Goal: Task Accomplishment & Management: Manage account settings

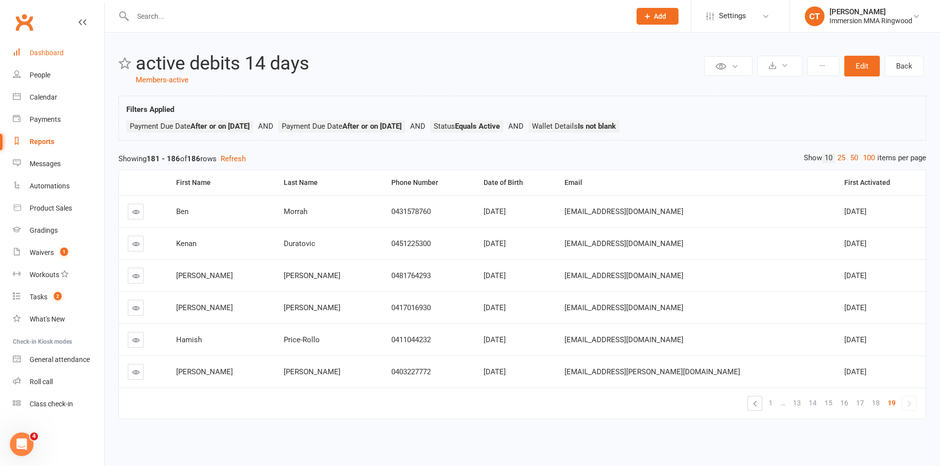
click at [38, 53] on div "Dashboard" at bounding box center [47, 53] width 34 height 8
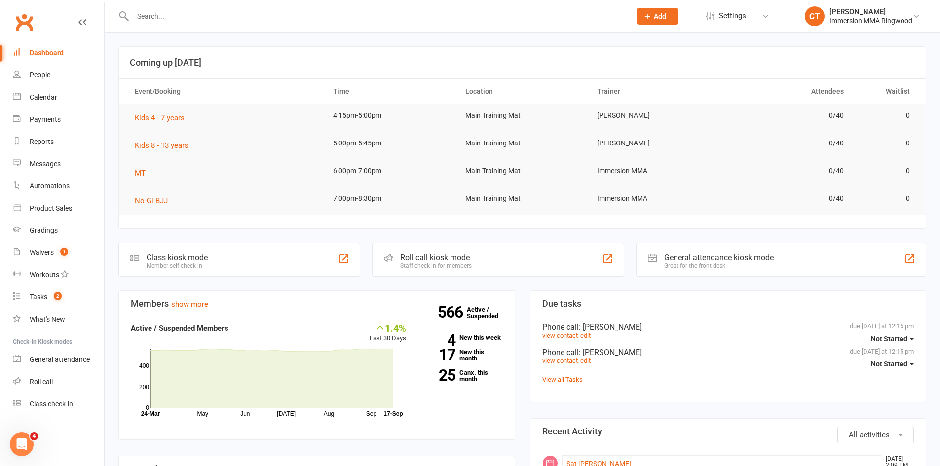
click at [253, 18] on input "text" at bounding box center [377, 16] width 494 height 14
click at [56, 101] on div "Calendar" at bounding box center [44, 97] width 28 height 8
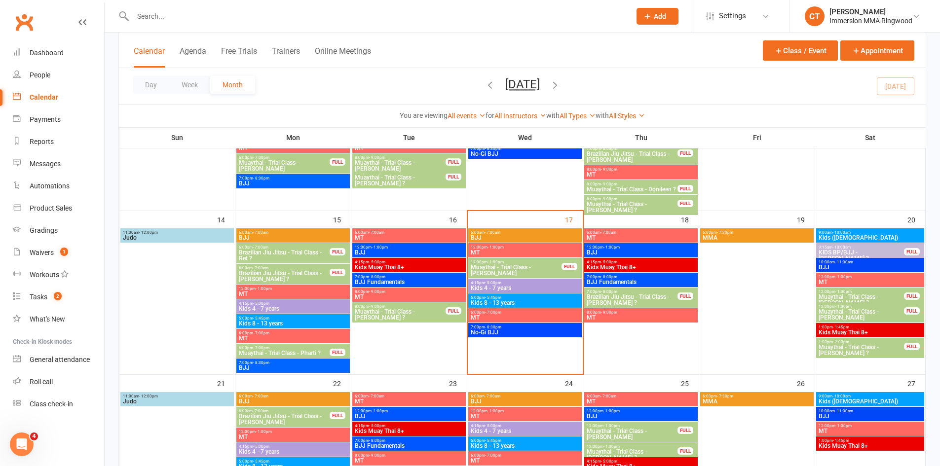
scroll to position [329, 0]
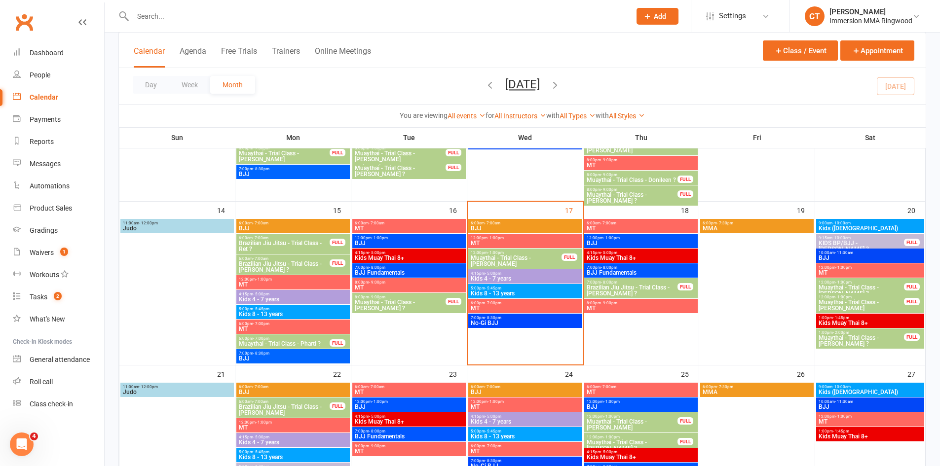
click at [289, 20] on input "text" at bounding box center [377, 16] width 494 height 14
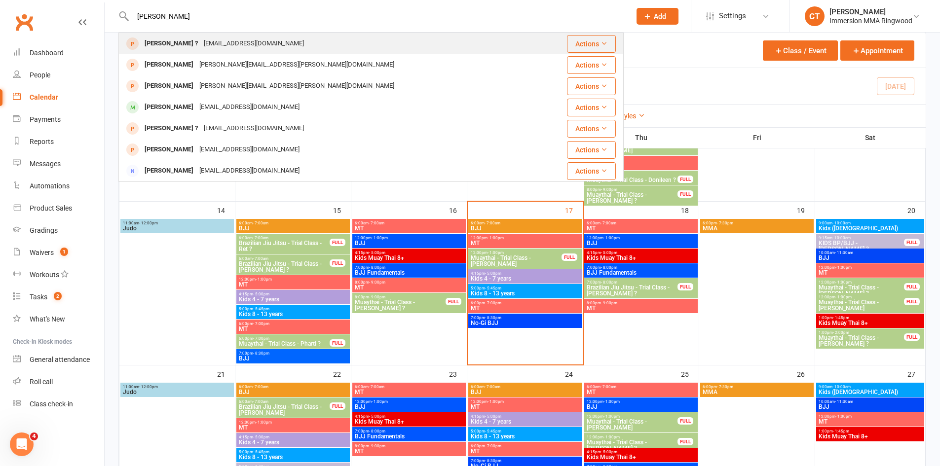
type input "aleicia"
click at [203, 44] on div "scottalecia@outlook.com" at bounding box center [254, 44] width 106 height 14
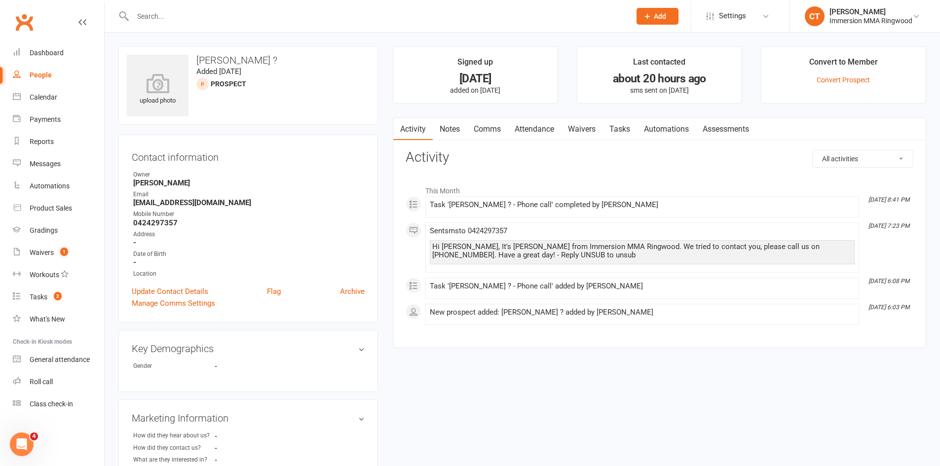
click at [457, 128] on link "Notes" at bounding box center [450, 129] width 34 height 23
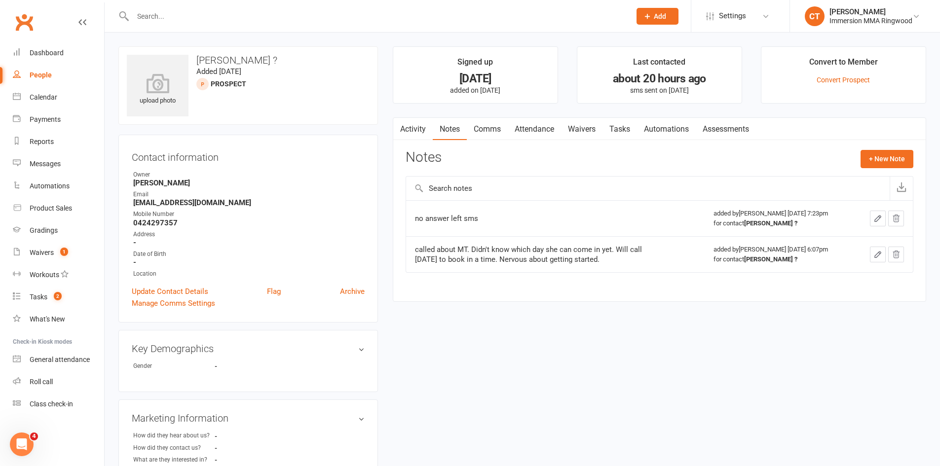
click at [485, 132] on link "Comms" at bounding box center [487, 129] width 41 height 23
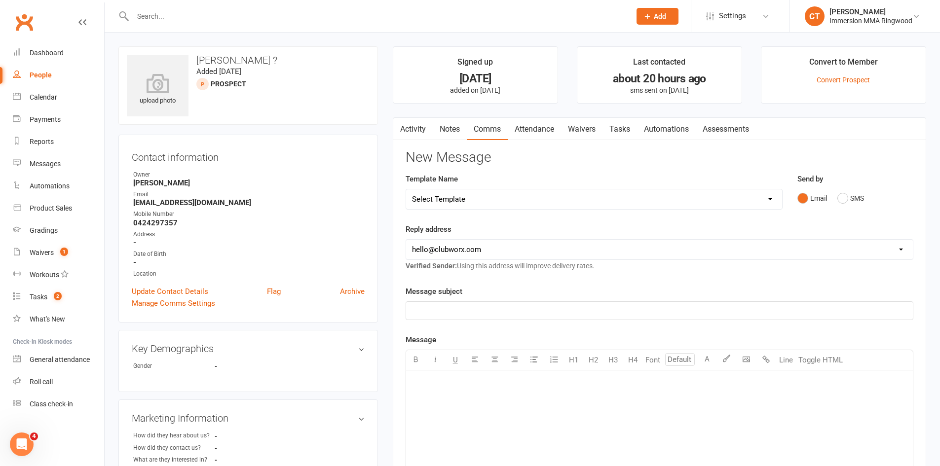
click at [503, 202] on select "Select Template [SMS] Chris - Call back message [SMS] Mark- Call back message […" at bounding box center [594, 200] width 376 height 20
drag, startPoint x: 539, startPoint y: 128, endPoint x: 586, endPoint y: 138, distance: 48.5
click at [539, 128] on link "Attendance" at bounding box center [534, 129] width 53 height 23
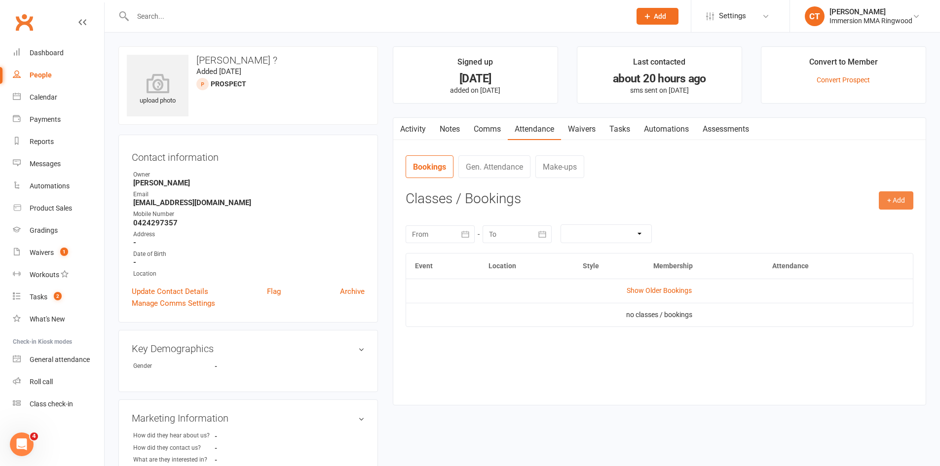
click at [899, 199] on button "+ Add" at bounding box center [896, 201] width 35 height 18
drag, startPoint x: 857, startPoint y: 253, endPoint x: 856, endPoint y: 244, distance: 8.9
click at [856, 244] on ul "Book Event Add Appointment Book a Friend" at bounding box center [864, 242] width 99 height 65
click at [856, 244] on div "September 2025 Sun Mon Tue Wed Thu Fri Sat 36 31 01 02 03 04 05 06 37 07 08 09 …" at bounding box center [660, 234] width 508 height 39
click at [912, 197] on button "+ Add" at bounding box center [896, 201] width 35 height 18
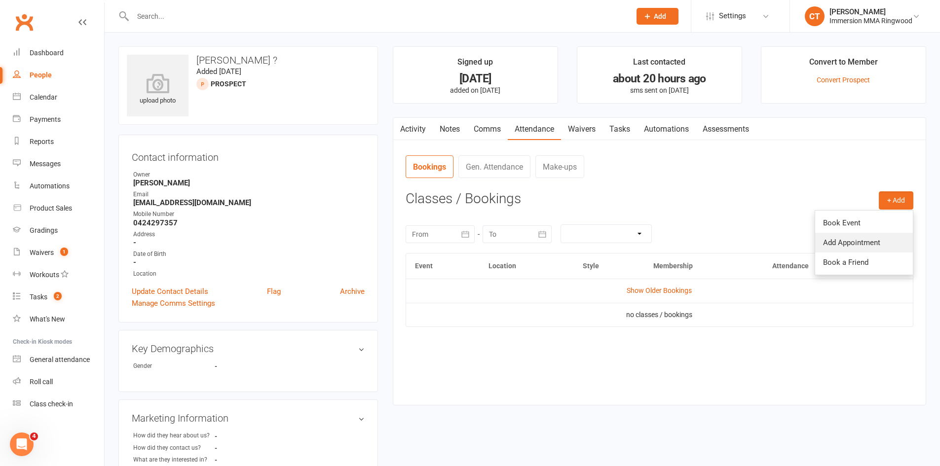
click at [888, 245] on link "Add Appointment" at bounding box center [864, 243] width 98 height 20
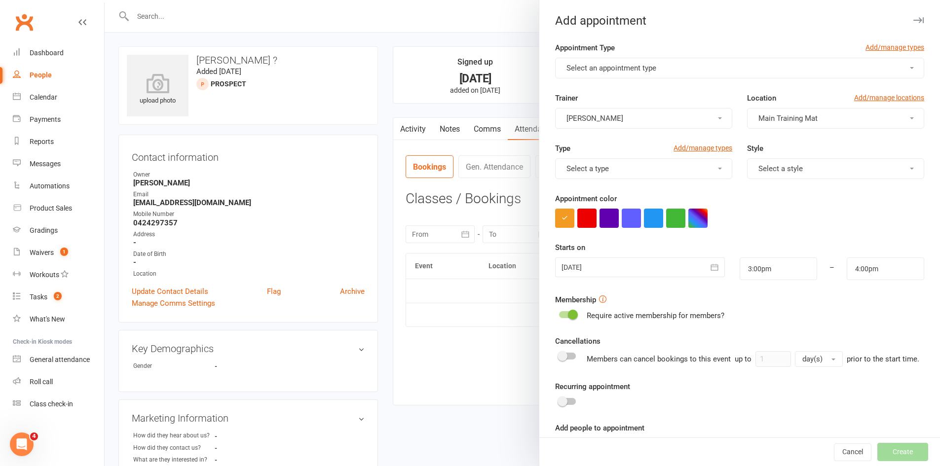
click at [653, 67] on button "Select an appointment type" at bounding box center [739, 68] width 369 height 21
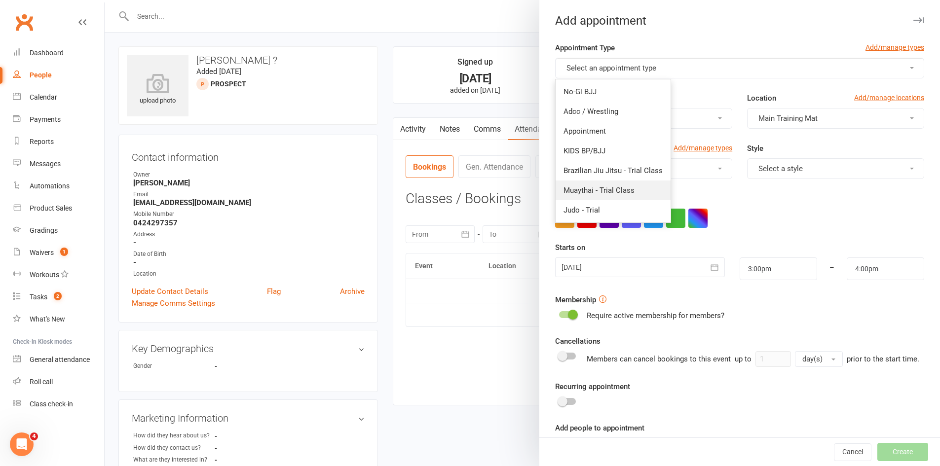
click at [587, 196] on link "Muaythai - Trial Class" at bounding box center [613, 191] width 115 height 20
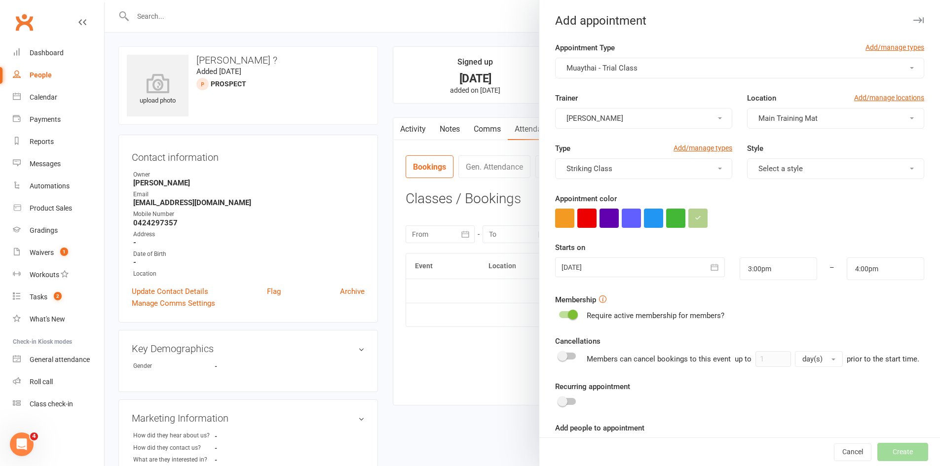
click at [588, 268] on div at bounding box center [639, 268] width 169 height 20
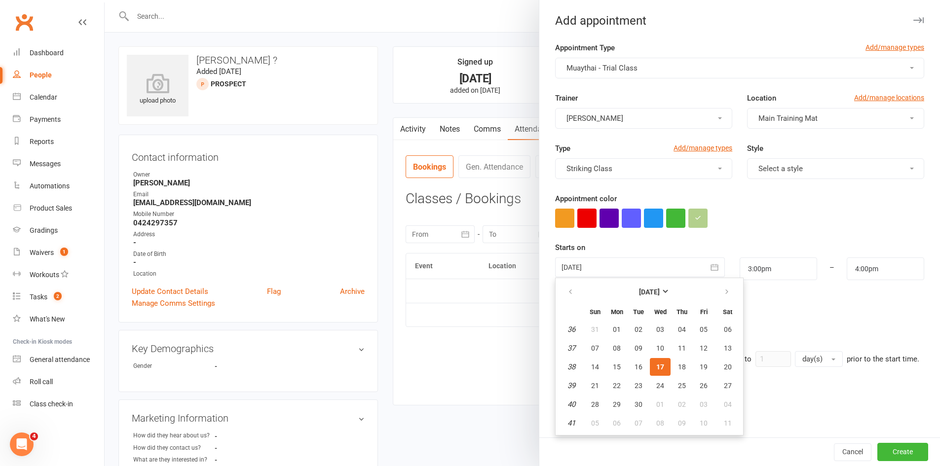
click at [657, 367] on span "17" at bounding box center [661, 367] width 8 height 8
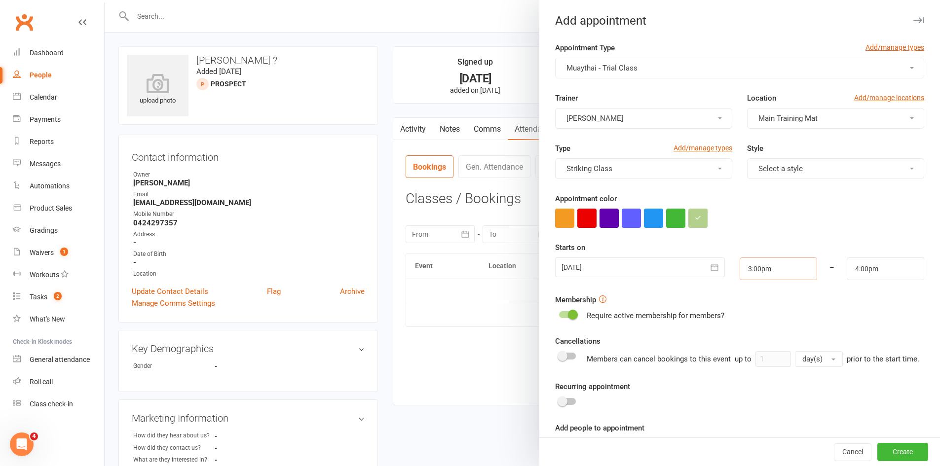
click at [773, 266] on input "3:00pm" at bounding box center [778, 269] width 77 height 23
type input "6:00pm"
type input "7:00pm"
click at [748, 314] on li "6:00pm" at bounding box center [763, 316] width 47 height 15
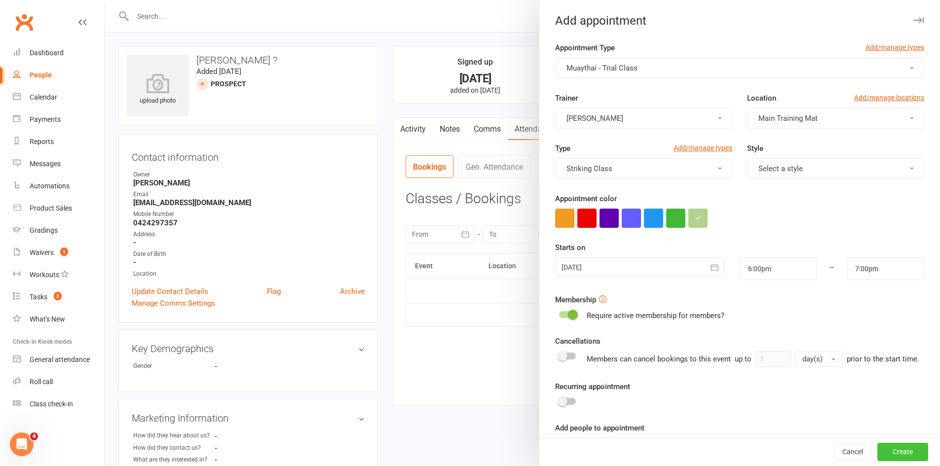
click at [882, 455] on button "Create" at bounding box center [903, 453] width 51 height 18
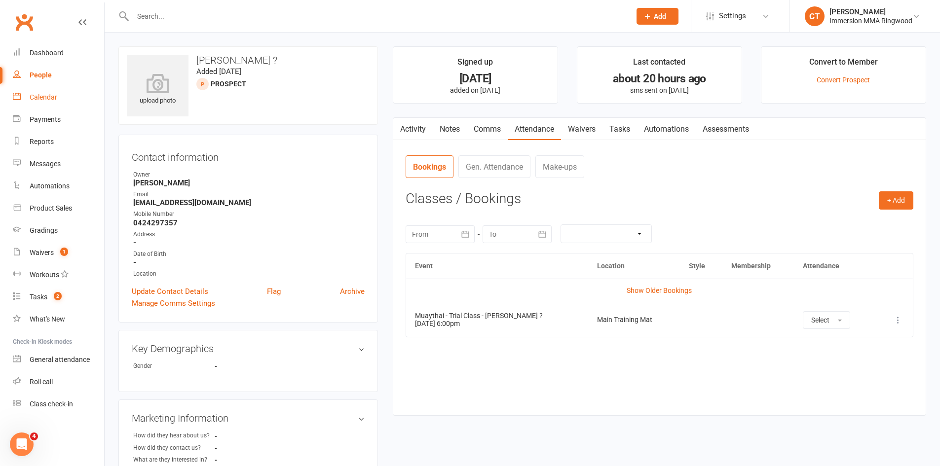
click at [27, 100] on link "Calendar" at bounding box center [58, 97] width 91 height 22
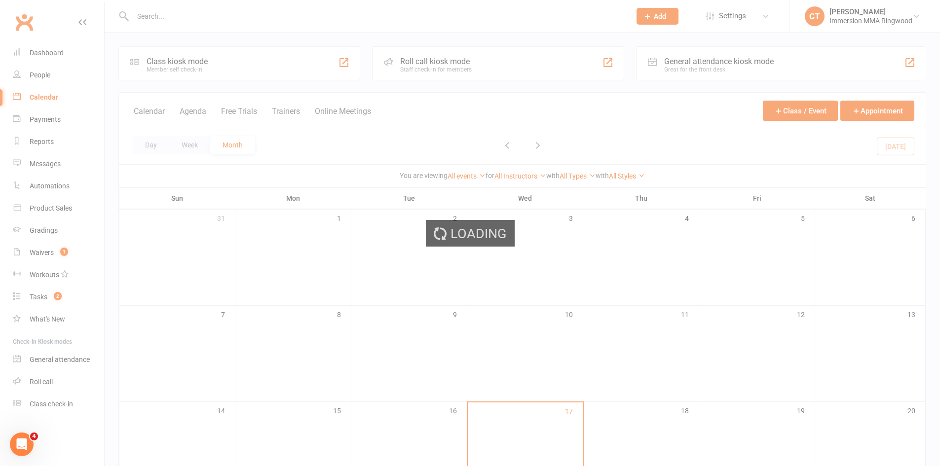
scroll to position [329, 0]
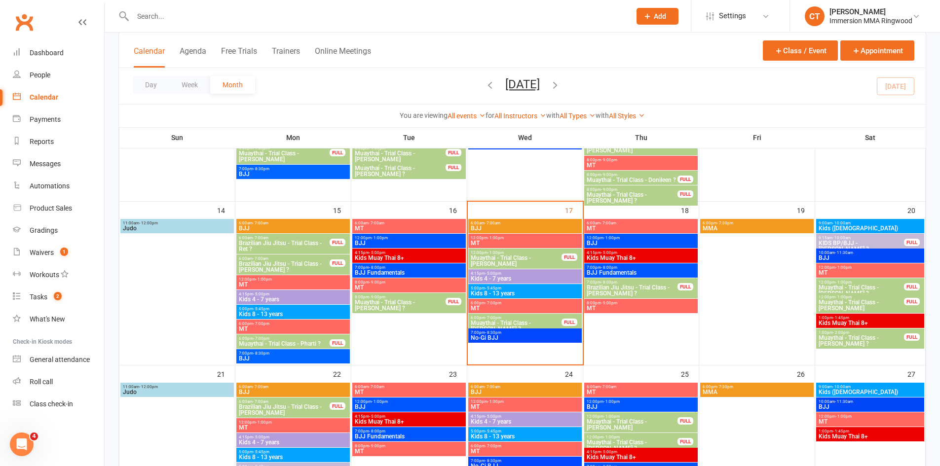
click at [527, 324] on span "Muaythai - Trial Class - [PERSON_NAME] ?" at bounding box center [516, 326] width 92 height 12
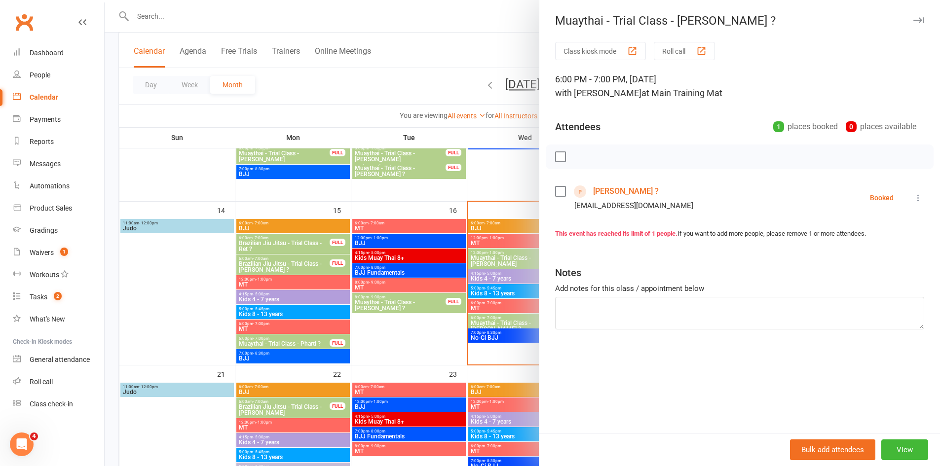
click at [914, 196] on icon at bounding box center [919, 198] width 10 height 10
click at [850, 292] on link "Send message" at bounding box center [875, 296] width 98 height 20
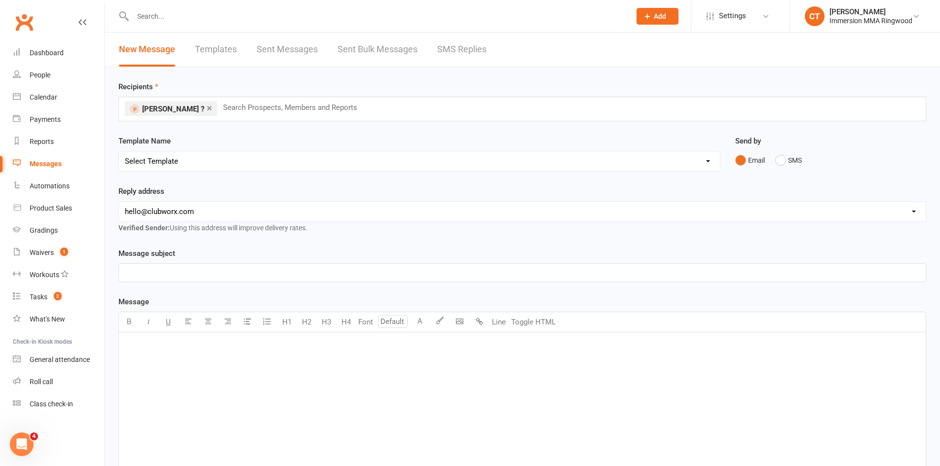
drag, startPoint x: 142, startPoint y: 159, endPoint x: 148, endPoint y: 169, distance: 11.9
click at [142, 159] on select "Select Template [SMS] Chris - Call back message [SMS] Mark- Call back message […" at bounding box center [419, 162] width 601 height 20
select select "3"
click at [119, 152] on select "Select Template [SMS] Chris - Call back message [SMS] Mark- Call back message […" at bounding box center [419, 162] width 601 height 20
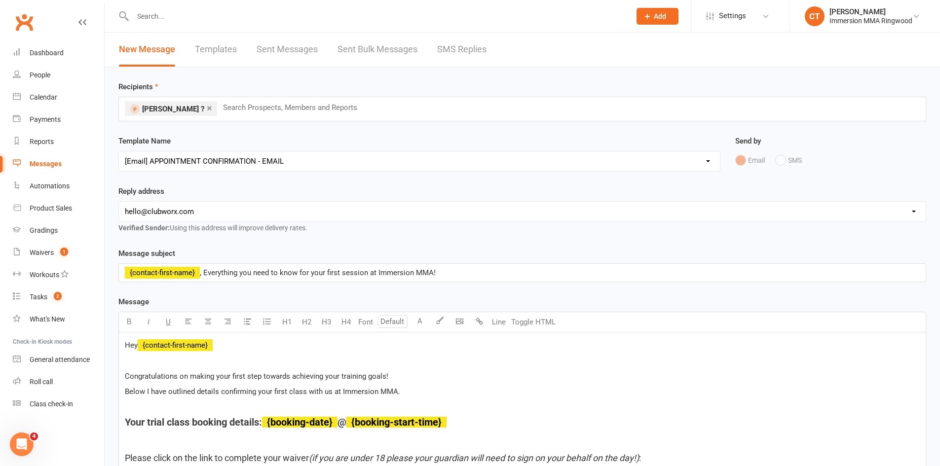
click at [177, 210] on select "hello@clubworx.com ringwood@immersionmma.com.au david@immersionmma.com.au lee@i…" at bounding box center [522, 212] width 807 height 20
select select "1"
click at [119, 202] on select "hello@clubworx.com ringwood@immersionmma.com.au david@immersionmma.com.au lee@i…" at bounding box center [522, 212] width 807 height 20
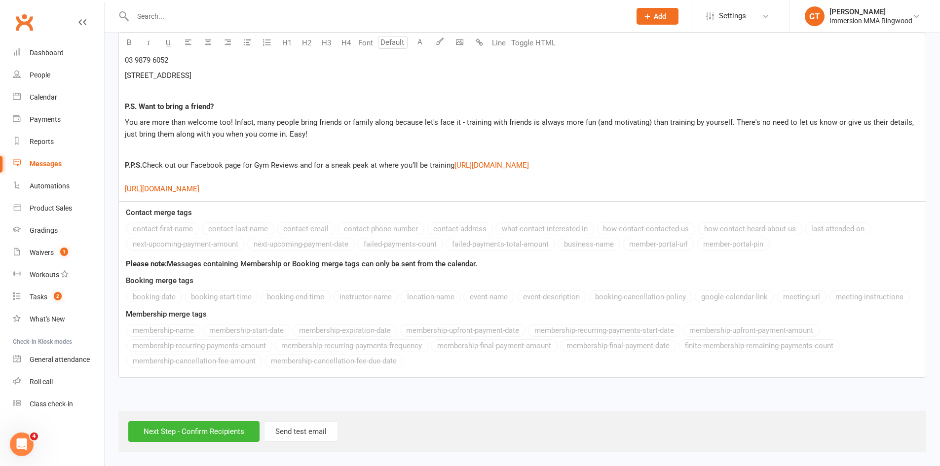
scroll to position [1794, 0]
click at [169, 431] on input "Next Step - Confirm Recipients" at bounding box center [193, 432] width 131 height 21
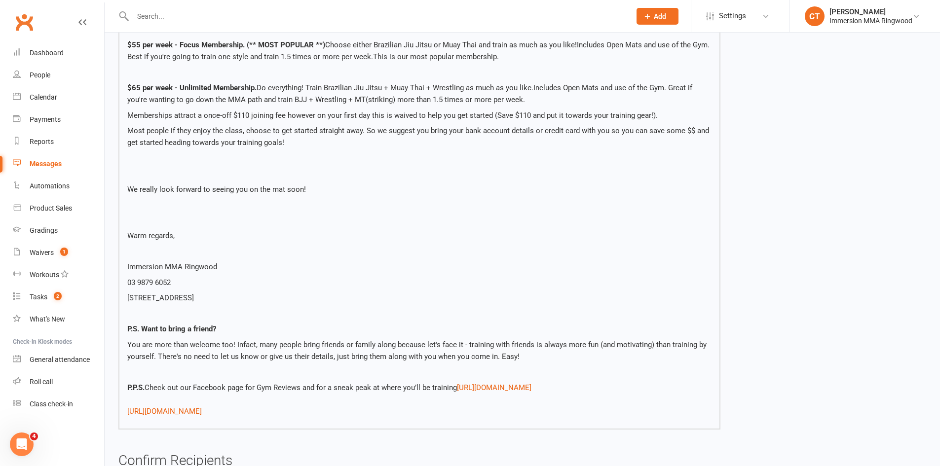
scroll to position [1642, 0]
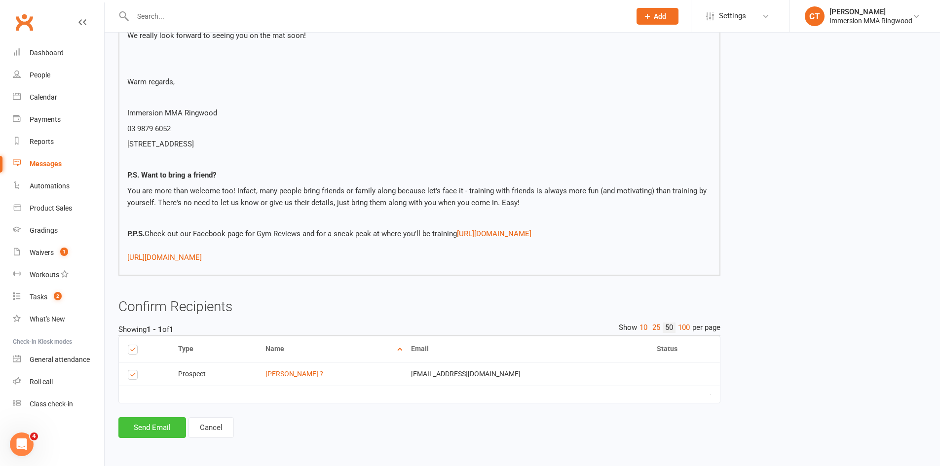
click at [159, 429] on button "Send Email" at bounding box center [152, 428] width 68 height 21
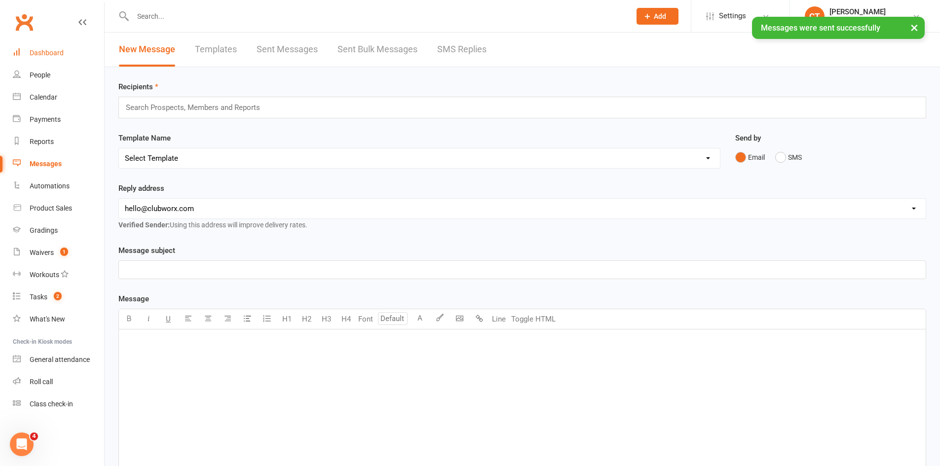
click at [43, 56] on div "Dashboard" at bounding box center [47, 53] width 34 height 8
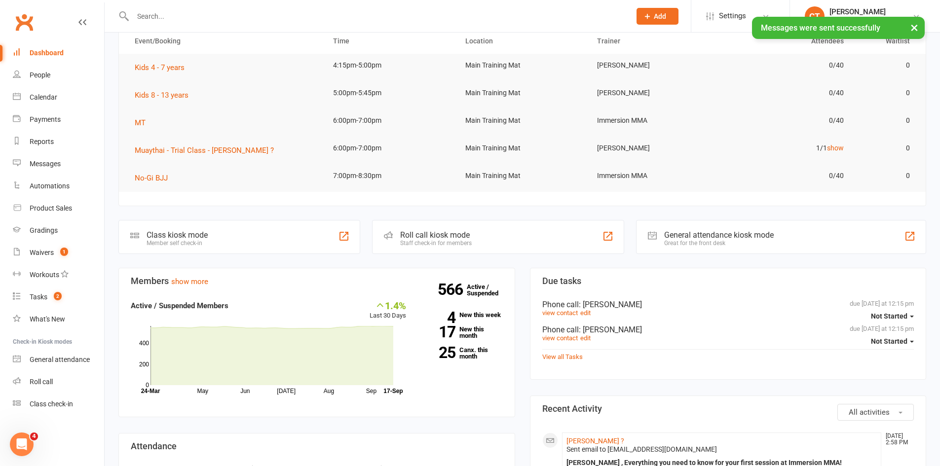
scroll to position [215, 0]
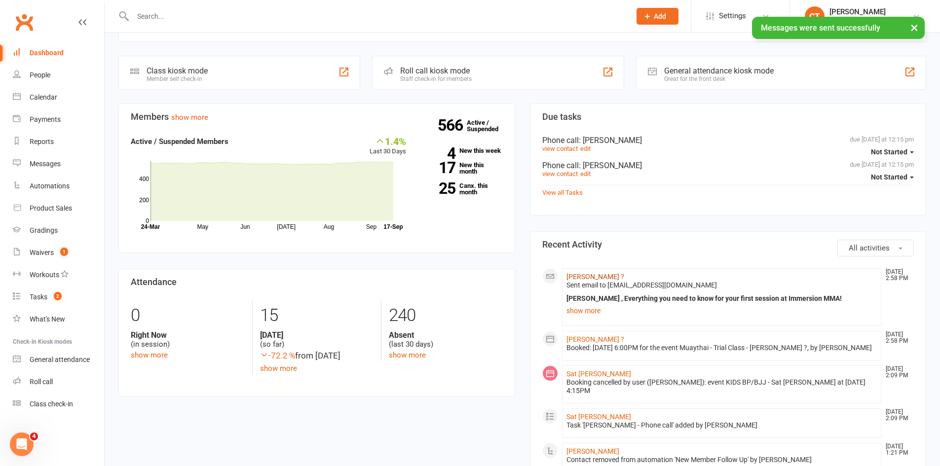
click at [578, 278] on link "Aleicia ?" at bounding box center [596, 277] width 58 height 8
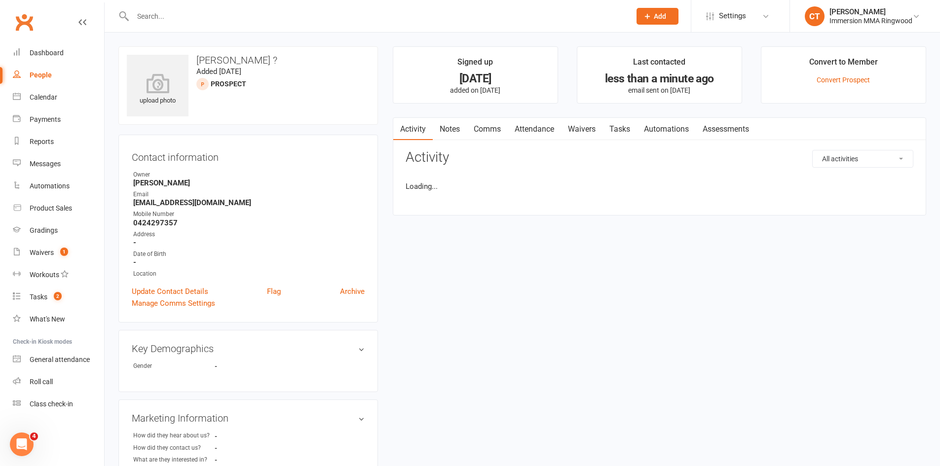
drag, startPoint x: 450, startPoint y: 127, endPoint x: 621, endPoint y: 138, distance: 172.1
click at [450, 127] on link "Notes" at bounding box center [450, 129] width 34 height 23
click at [882, 155] on button "+ New Note" at bounding box center [887, 159] width 53 height 18
click at [643, 253] on textarea at bounding box center [660, 255] width 508 height 33
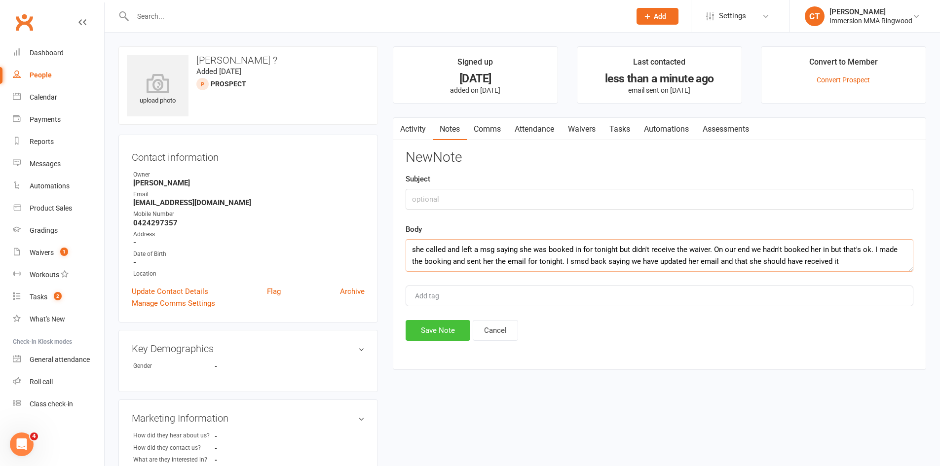
type textarea "she called and left a msg saying she was booked in for tonight but didn't recei…"
click at [425, 335] on button "Save Note" at bounding box center [438, 330] width 65 height 21
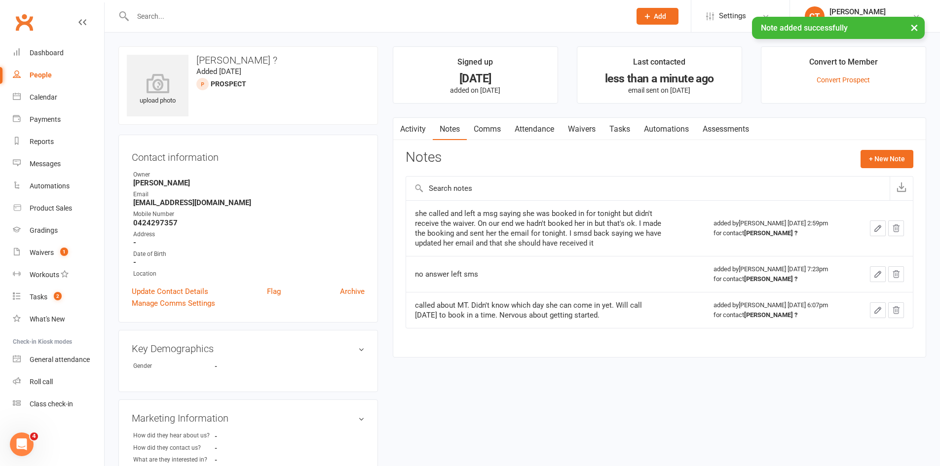
click at [484, 130] on link "Comms" at bounding box center [487, 129] width 41 height 23
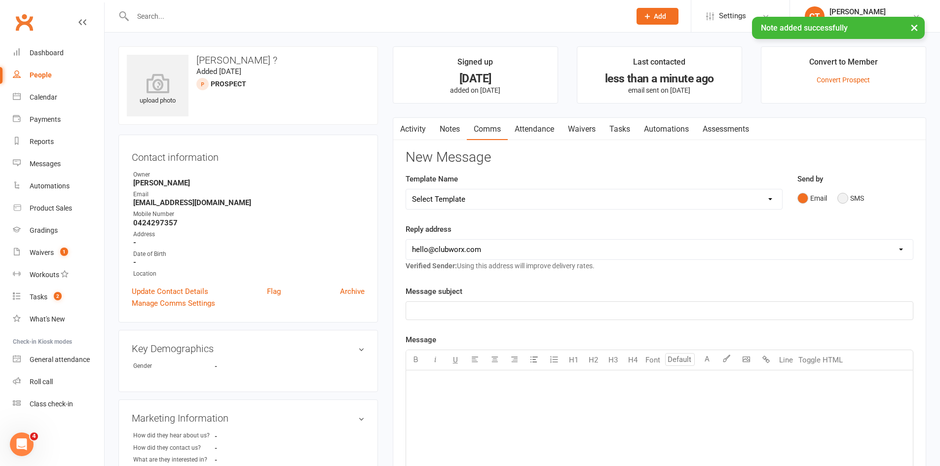
click at [847, 193] on button "SMS" at bounding box center [851, 198] width 27 height 19
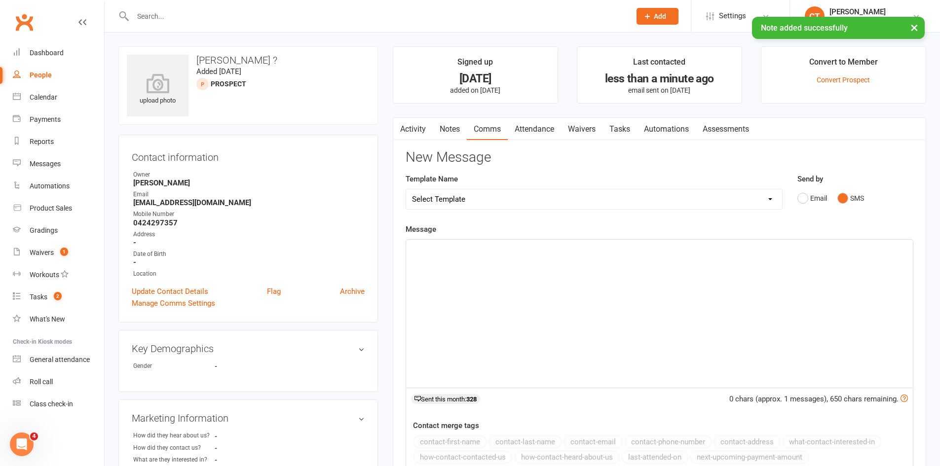
click at [846, 276] on div "﻿" at bounding box center [659, 314] width 507 height 148
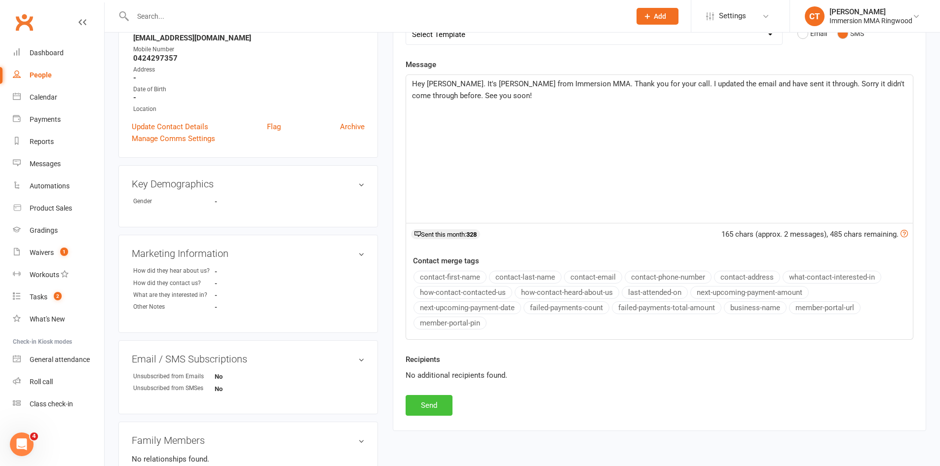
click at [430, 409] on button "Send" at bounding box center [429, 405] width 47 height 21
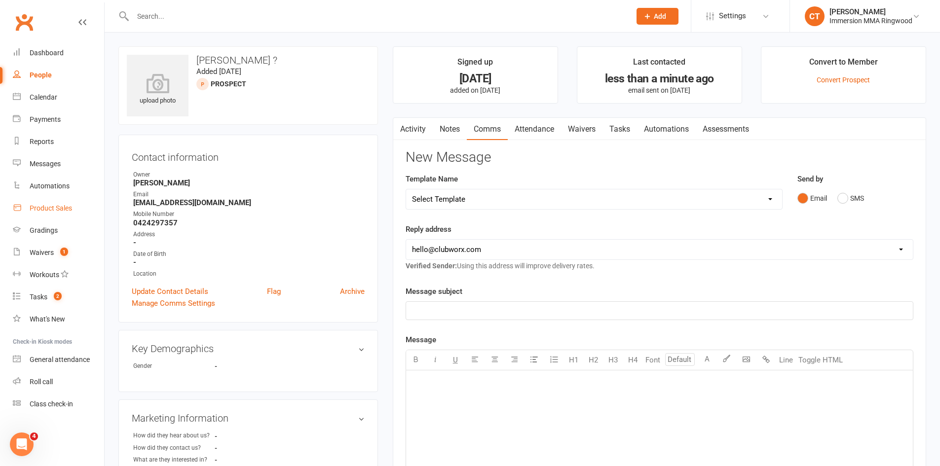
click at [54, 212] on div "Product Sales" at bounding box center [51, 208] width 42 height 8
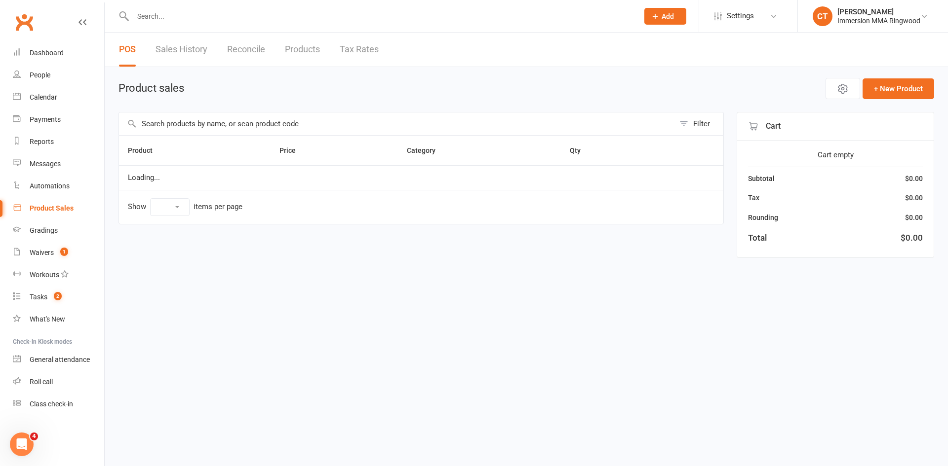
select select "10"
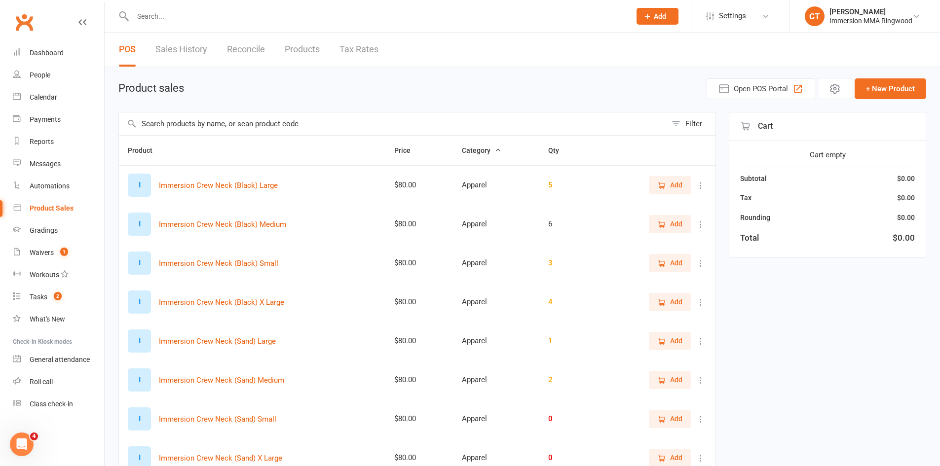
click at [318, 49] on link "Products" at bounding box center [302, 50] width 35 height 34
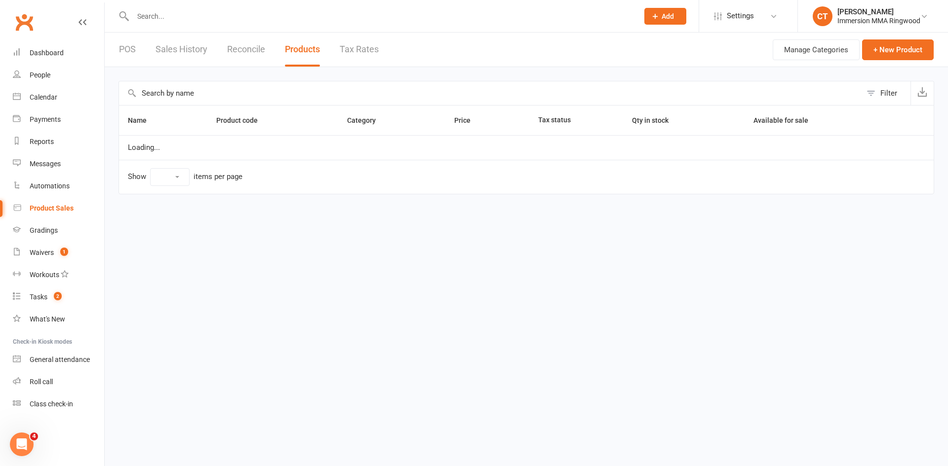
select select "10"
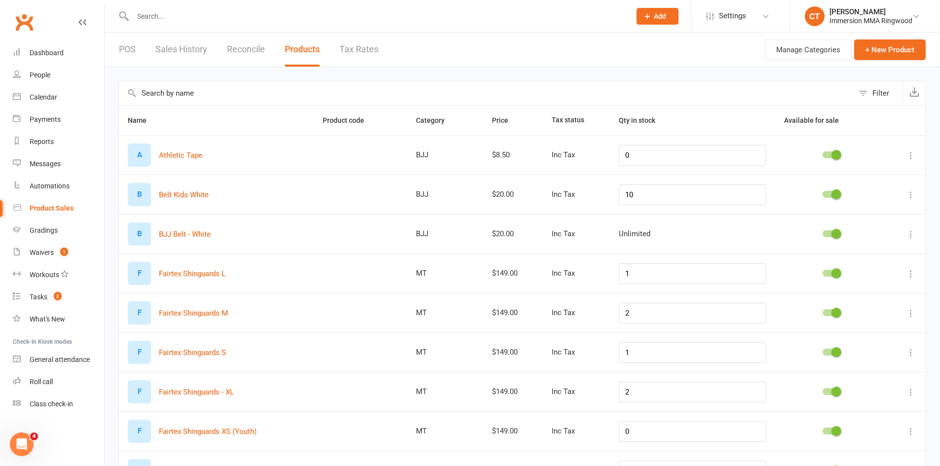
click at [230, 91] on input "text" at bounding box center [486, 93] width 735 height 24
type input "shin"
drag, startPoint x: 657, startPoint y: 350, endPoint x: 566, endPoint y: 354, distance: 91.4
click at [566, 354] on tr "I Immersion Shin Guards - L $95.00 Inc Tax 5" at bounding box center [522, 352] width 807 height 39
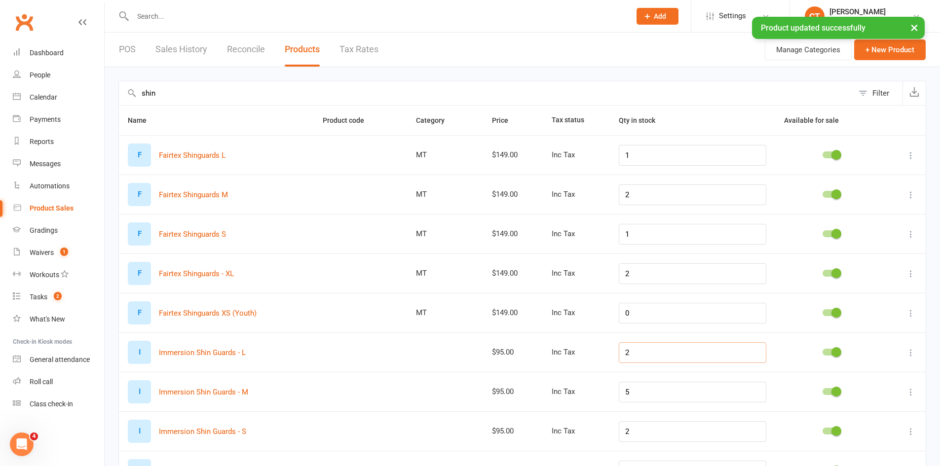
type input "2"
click at [587, 394] on tr "I Immersion Shin Guards - M $95.00 Inc Tax 5" at bounding box center [522, 391] width 807 height 39
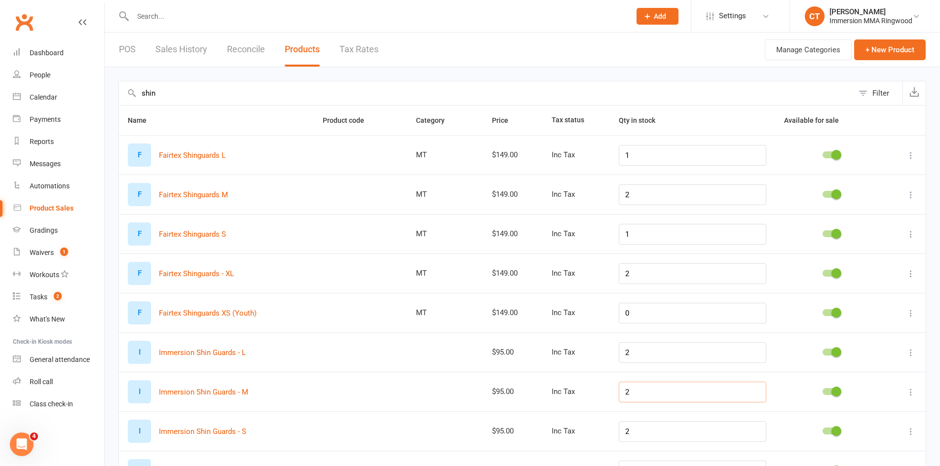
type input "2"
drag, startPoint x: 651, startPoint y: 429, endPoint x: 539, endPoint y: 437, distance: 112.4
click at [539, 437] on tr "I Immersion Shin Guards - S $95.00 Inc Tax 2" at bounding box center [522, 431] width 807 height 39
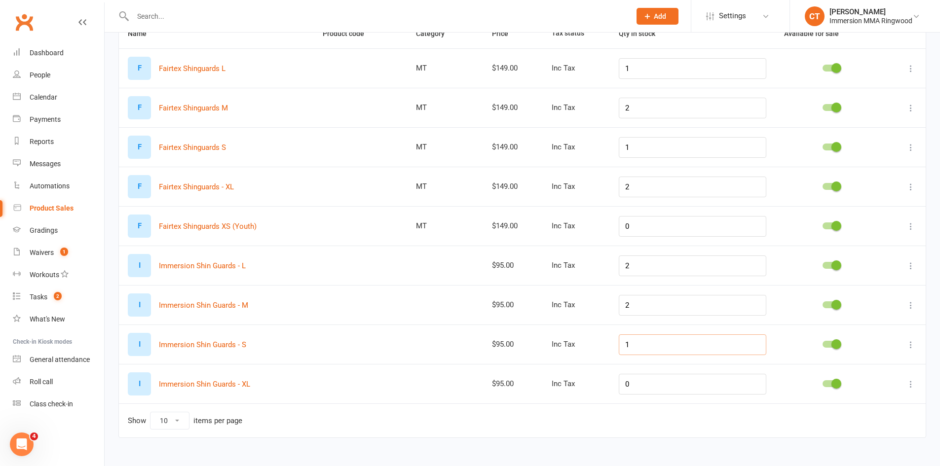
type input "1"
drag, startPoint x: 674, startPoint y: 392, endPoint x: 570, endPoint y: 392, distance: 104.2
click at [570, 392] on tr "I Immersion Shin Guards - XL $95.00 Inc Tax 0" at bounding box center [522, 383] width 807 height 39
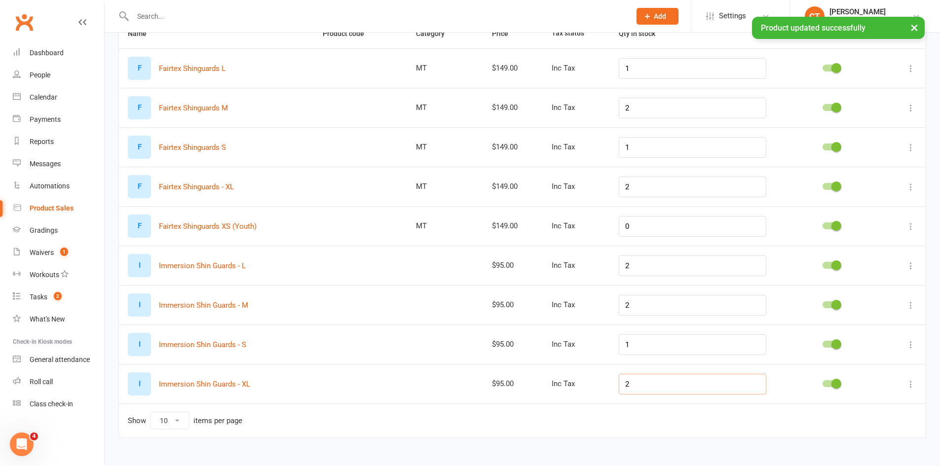
type input "2"
drag, startPoint x: 645, startPoint y: 185, endPoint x: 554, endPoint y: 188, distance: 91.4
click at [554, 188] on tr "F Fairtex Shinguards - XL MT $149.00 Inc Tax 2" at bounding box center [522, 186] width 807 height 39
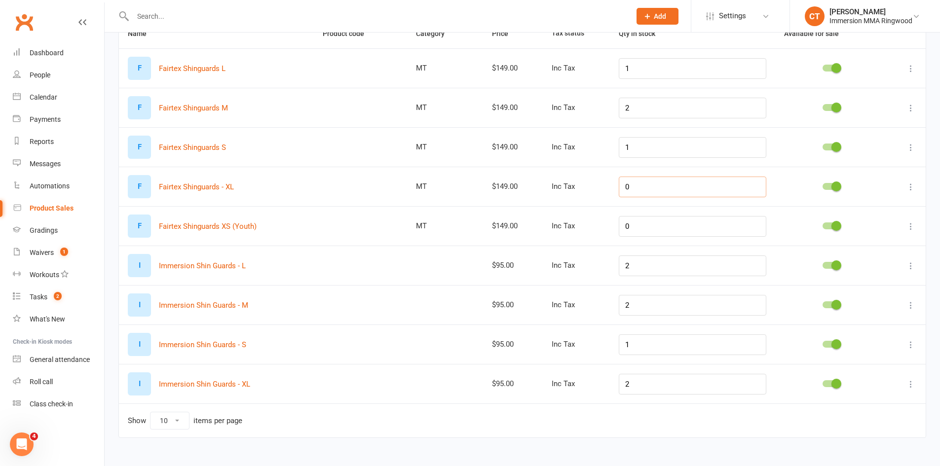
type input "0"
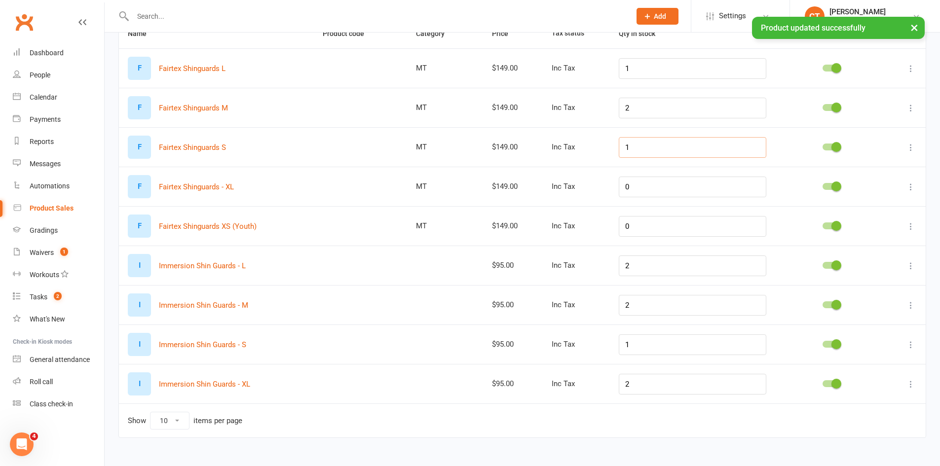
drag, startPoint x: 672, startPoint y: 153, endPoint x: 597, endPoint y: 158, distance: 74.7
click at [597, 158] on tr "F Fairtex Shinguards S MT $149.00 Inc Tax 1" at bounding box center [522, 146] width 807 height 39
type input "0"
click at [653, 119] on td "2" at bounding box center [692, 107] width 165 height 39
click at [566, 108] on tr "F Fairtex Shinguards M MT $149.00 Inc Tax 2" at bounding box center [522, 107] width 807 height 39
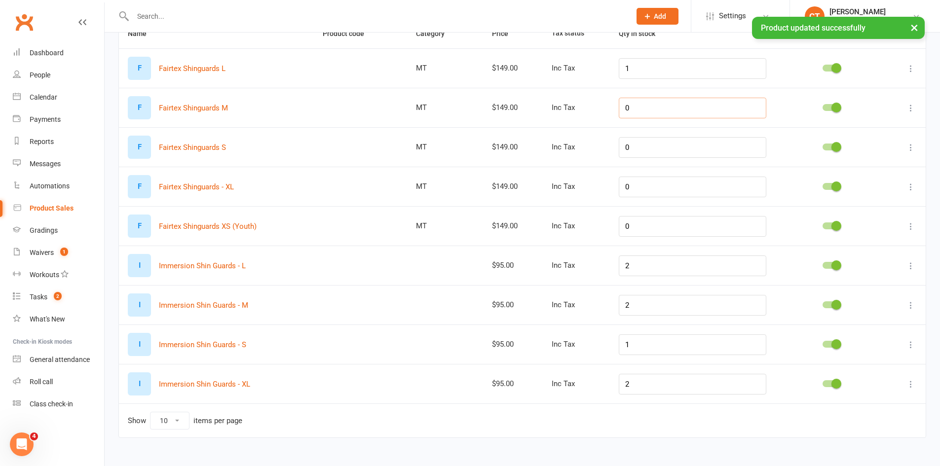
type input "0"
drag, startPoint x: 655, startPoint y: 69, endPoint x: 562, endPoint y: 59, distance: 93.3
click at [566, 59] on tr "F Fairtex Shinguards L MT $149.00 Inc Tax 1" at bounding box center [522, 67] width 807 height 39
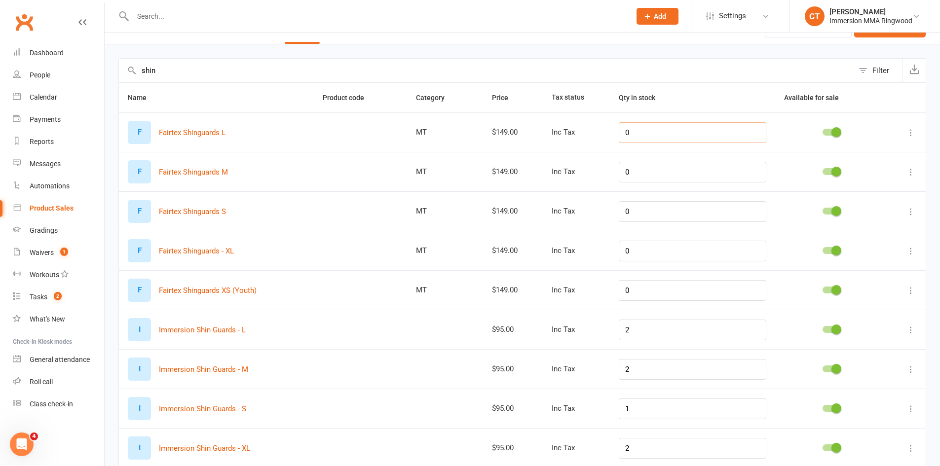
scroll to position [0, 0]
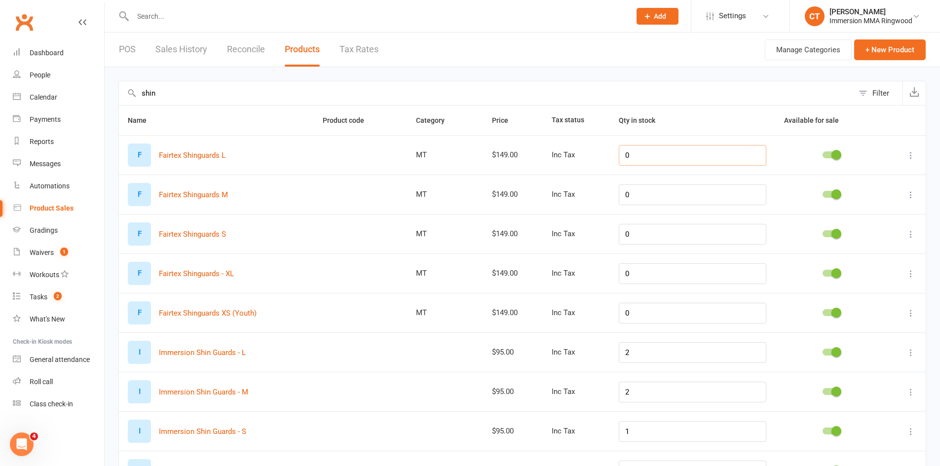
type input "0"
drag, startPoint x: 187, startPoint y: 91, endPoint x: 75, endPoint y: 68, distance: 114.4
click at [70, 74] on ui-view "Prospect Member Non-attending contact Class / event Appointment Grading event T…" at bounding box center [470, 270] width 940 height 537
type input "kids"
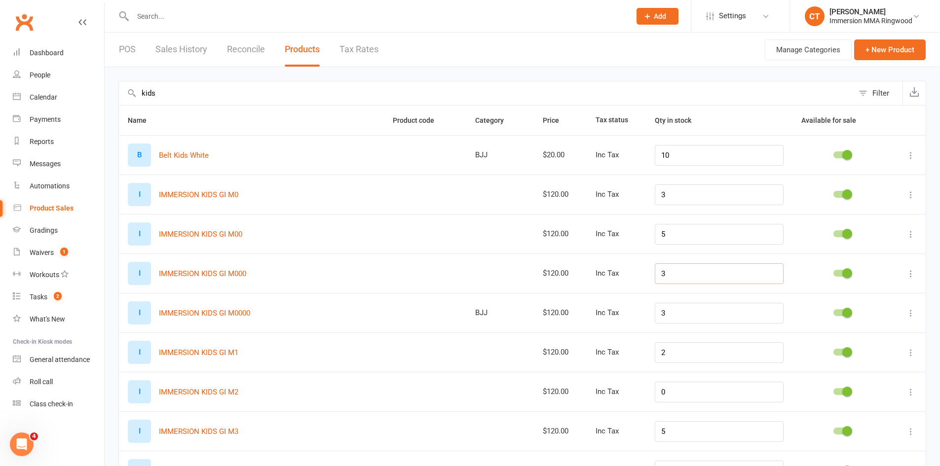
drag, startPoint x: 688, startPoint y: 272, endPoint x: 604, endPoint y: 281, distance: 84.3
click at [604, 281] on tr "I IMMERSION KIDS GI M000 $120.00 Inc Tax 3" at bounding box center [522, 273] width 807 height 39
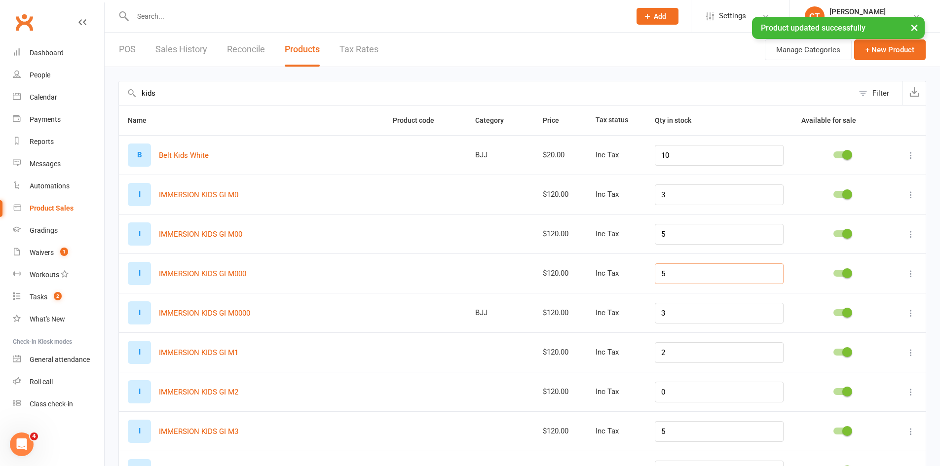
type input "5"
drag, startPoint x: 687, startPoint y: 351, endPoint x: 634, endPoint y: 351, distance: 52.8
click at [634, 351] on tr "I IMMERSION KIDS GI M1 $120.00 Inc Tax 2" at bounding box center [522, 352] width 807 height 39
type input "4"
drag, startPoint x: 702, startPoint y: 400, endPoint x: 595, endPoint y: 399, distance: 107.6
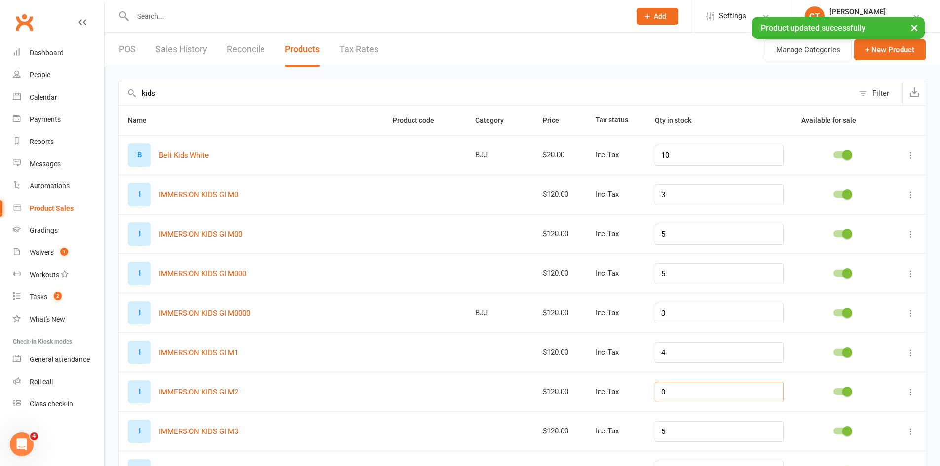
click at [599, 398] on tr "I IMMERSION KIDS GI M2 $120.00 Inc Tax 0" at bounding box center [522, 391] width 807 height 39
type input "4"
click at [39, 53] on div "Dashboard" at bounding box center [47, 53] width 34 height 8
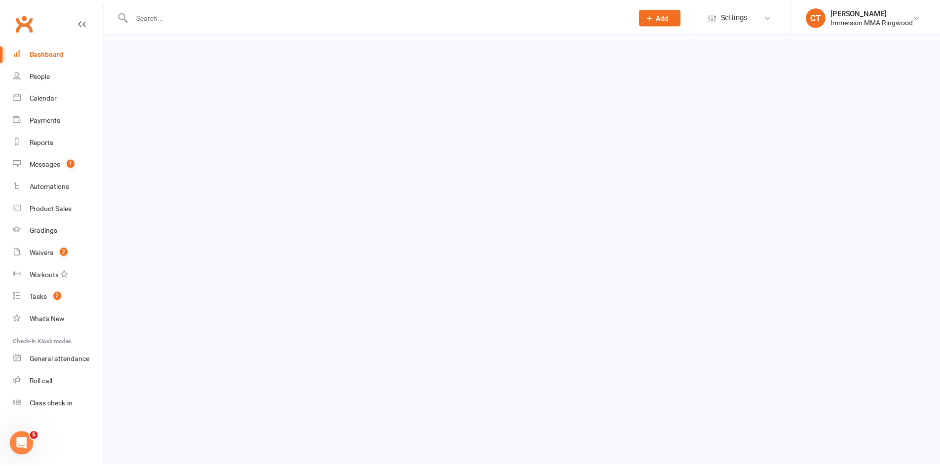
scroll to position [1, 0]
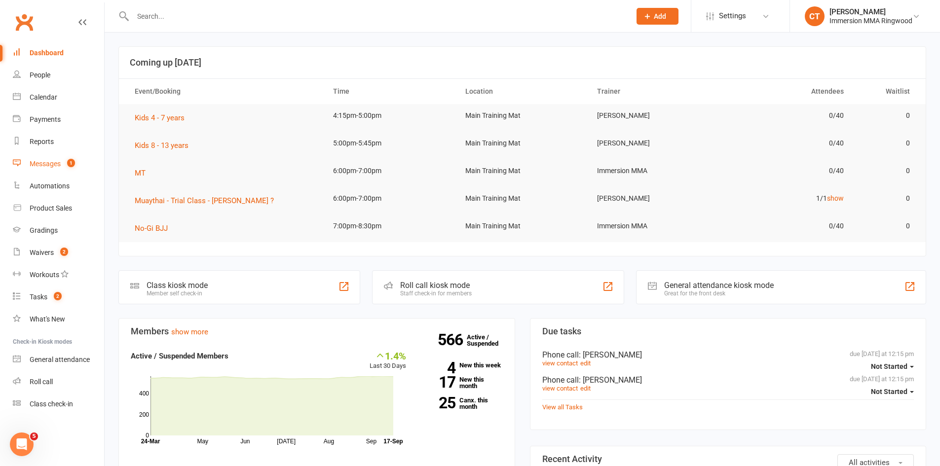
click at [39, 157] on link "Messages 1" at bounding box center [58, 164] width 91 height 22
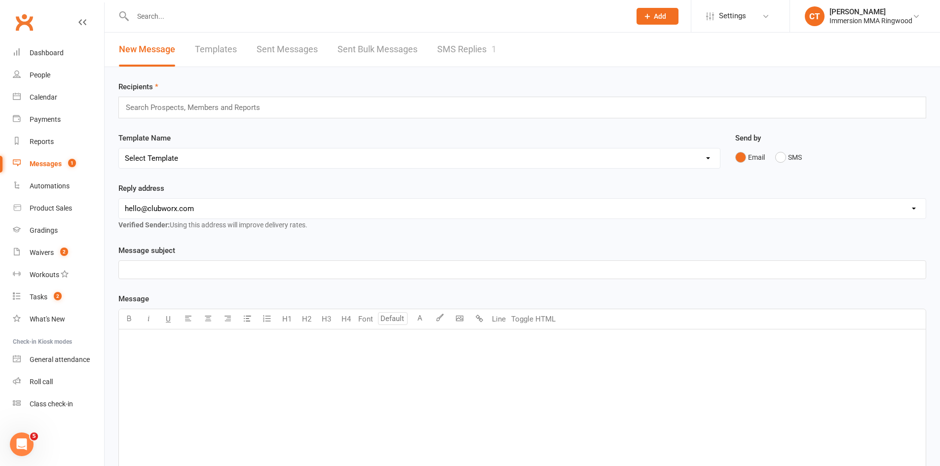
click at [471, 41] on link "SMS Replies 1" at bounding box center [466, 50] width 59 height 34
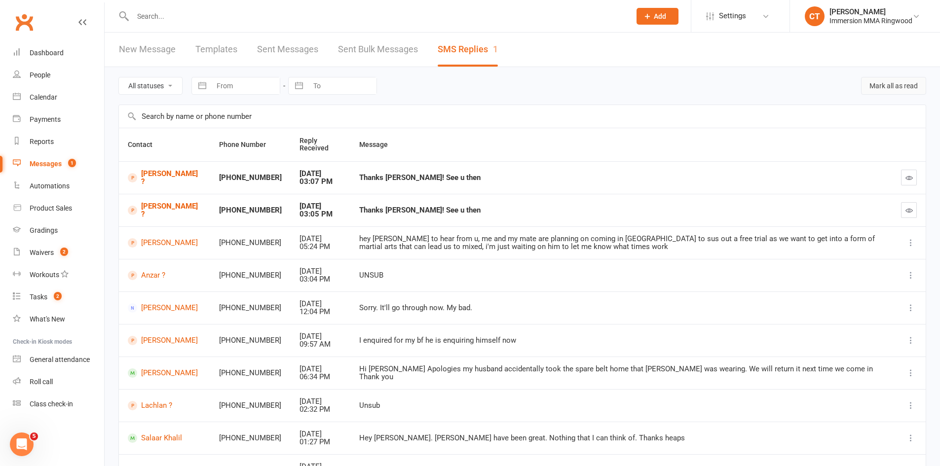
click at [891, 83] on button "Mark all as read" at bounding box center [893, 86] width 65 height 18
drag, startPoint x: 67, startPoint y: 53, endPoint x: 64, endPoint y: 65, distance: 12.2
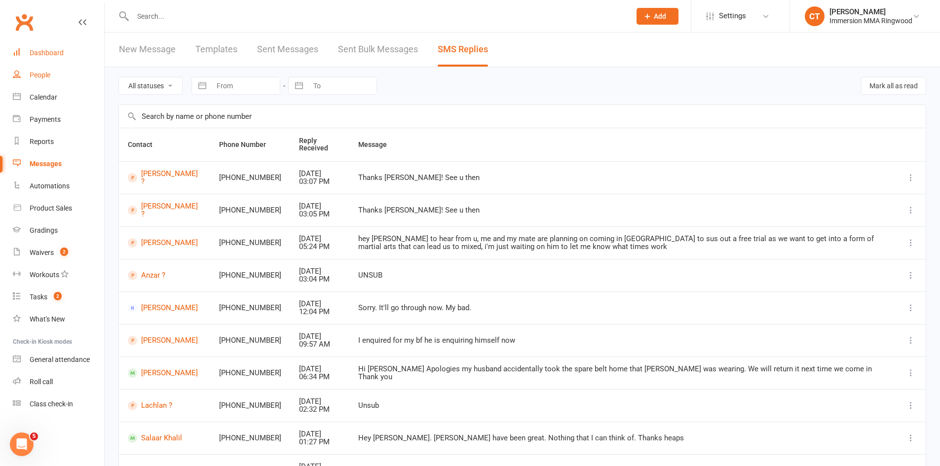
click at [66, 53] on link "Dashboard" at bounding box center [58, 53] width 91 height 22
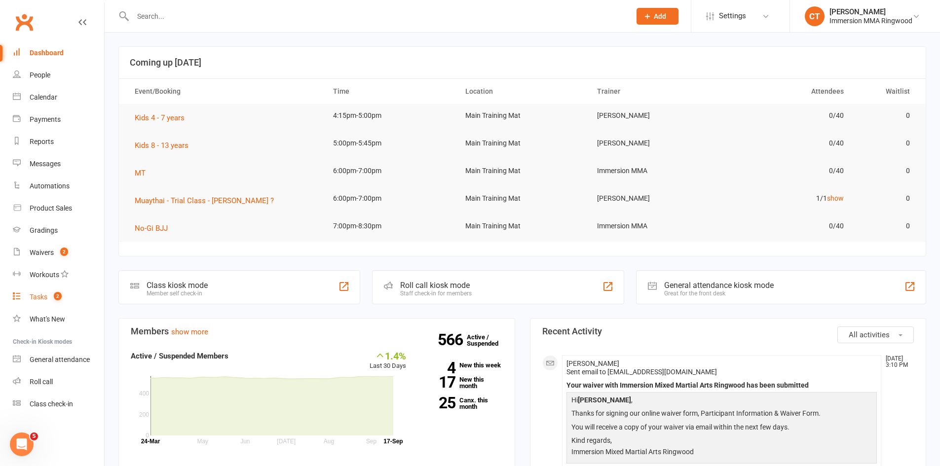
click at [32, 291] on link "Tasks 2" at bounding box center [58, 297] width 91 height 22
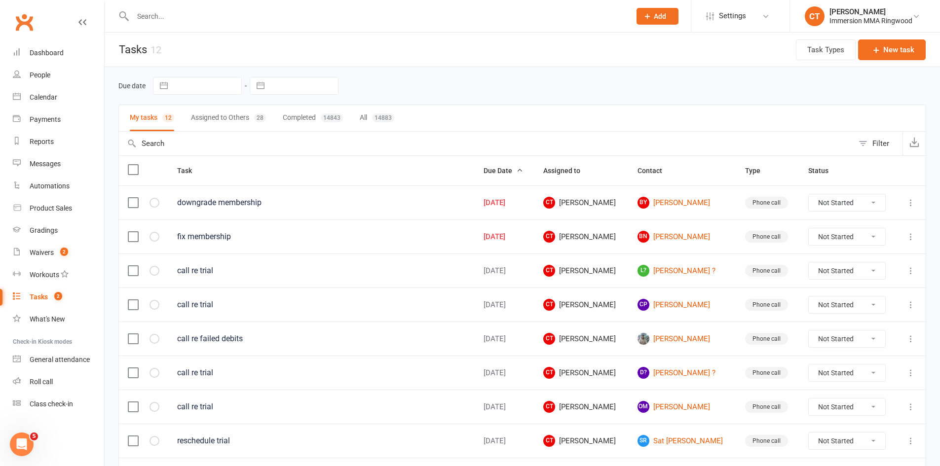
click at [915, 205] on icon at bounding box center [911, 203] width 10 height 10
click at [856, 248] on link "Edit" at bounding box center [860, 242] width 98 height 20
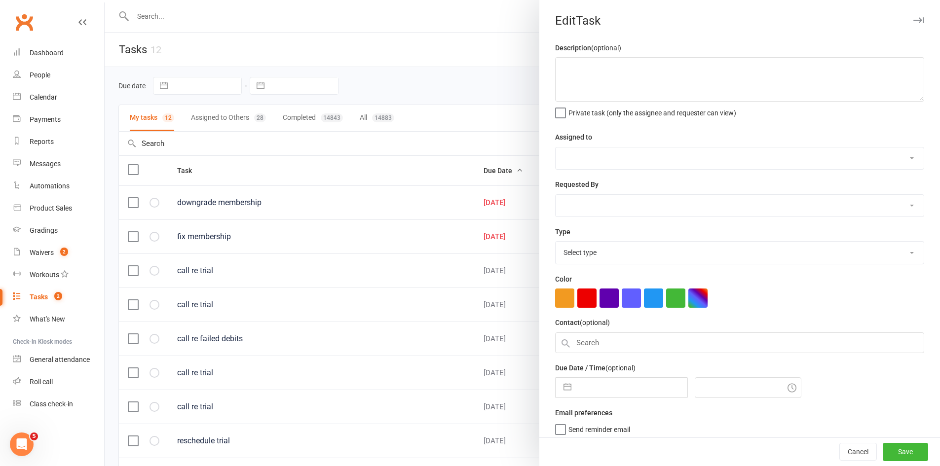
type textarea "downgrade membership"
select select "11984"
type input "17 Sep 2025"
type input "12:15pm"
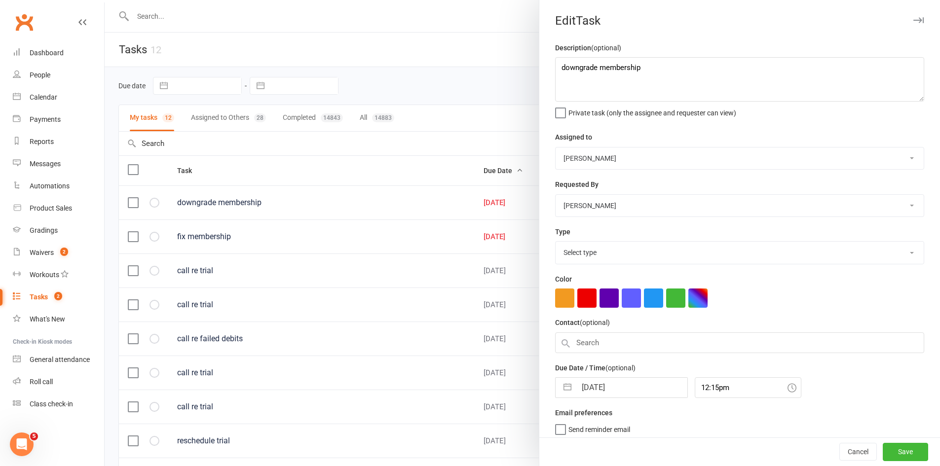
select select "6641"
click at [620, 386] on input "17 Sep 2025" at bounding box center [632, 385] width 111 height 20
select select "7"
select select "2025"
select select "8"
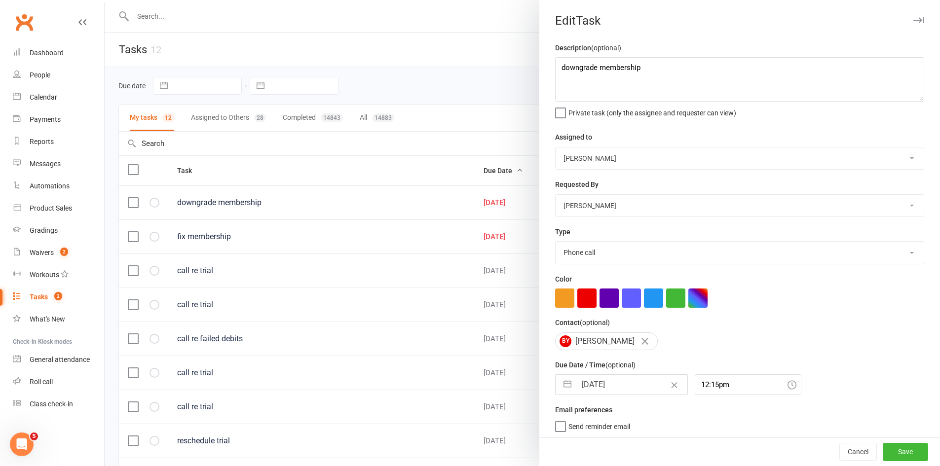
select select "2025"
select select "9"
select select "2025"
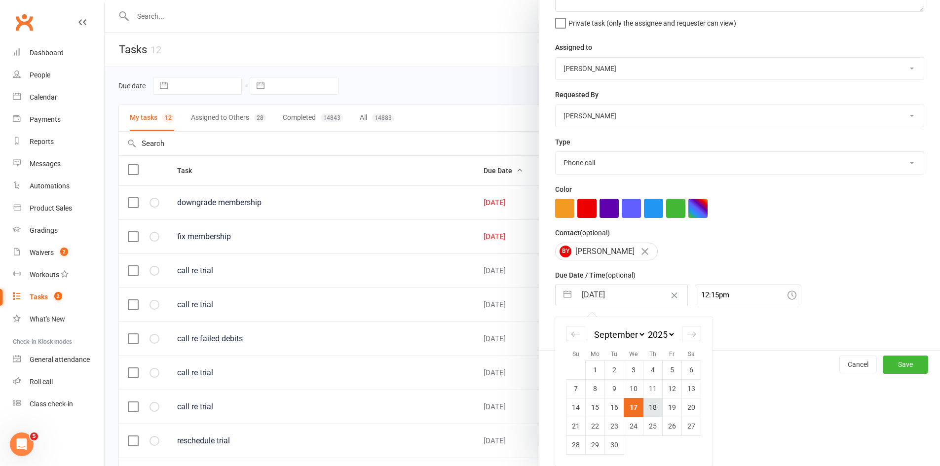
click at [644, 404] on td "18" at bounding box center [653, 407] width 19 height 19
type input "18 Sep 2025"
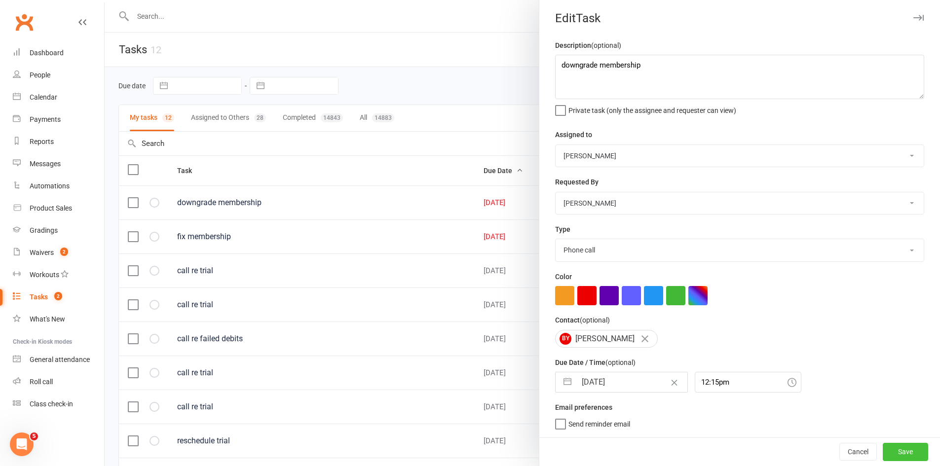
click at [884, 455] on button "Save" at bounding box center [905, 452] width 45 height 18
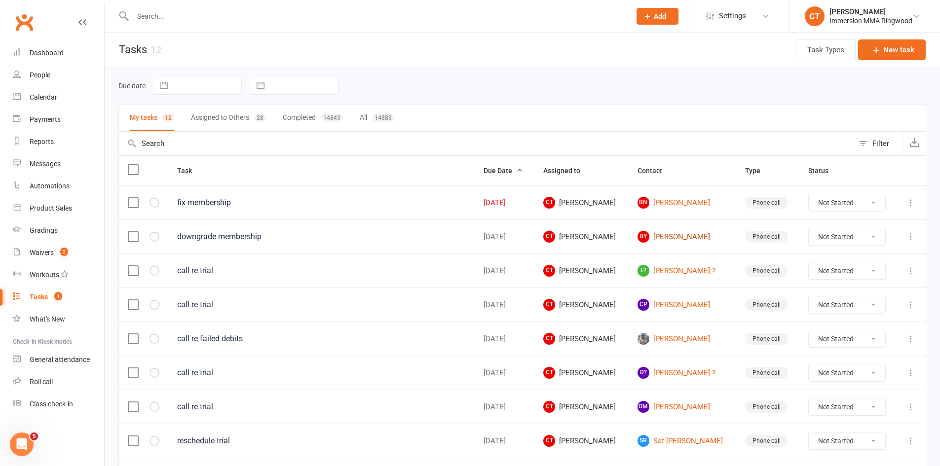
click at [692, 234] on link "BY Bryan Yaptian" at bounding box center [683, 237] width 90 height 12
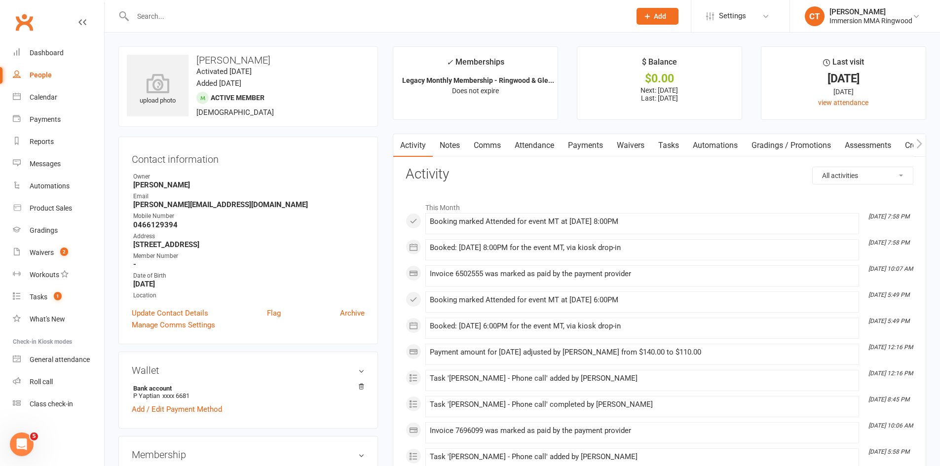
click at [588, 146] on link "Payments" at bounding box center [585, 145] width 49 height 23
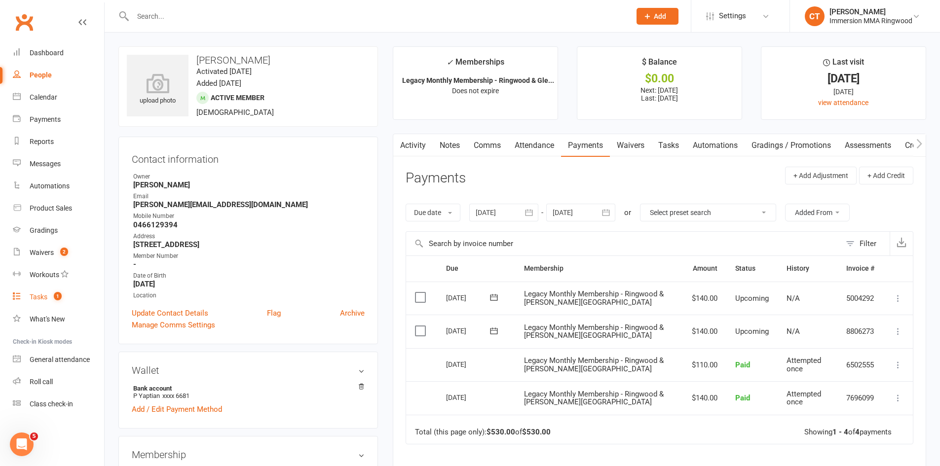
click at [51, 294] on count-badge "1" at bounding box center [55, 297] width 13 height 8
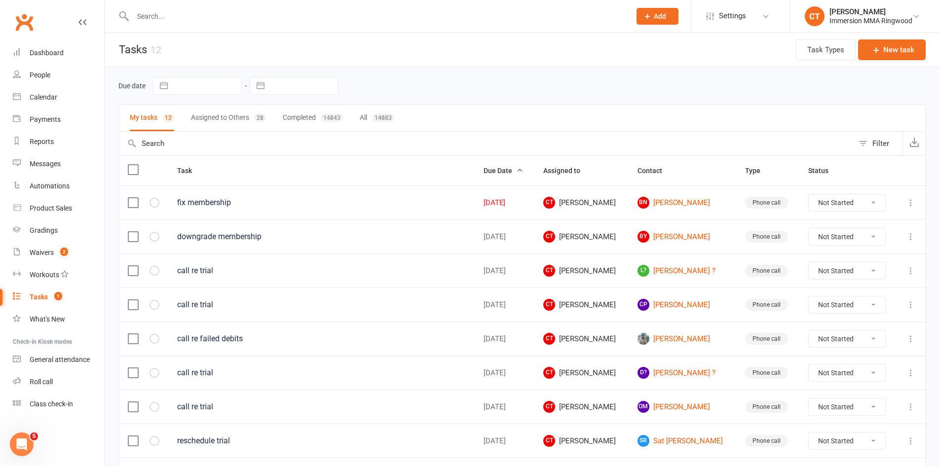
click at [911, 206] on icon at bounding box center [911, 203] width 10 height 10
click at [859, 244] on link "Edit" at bounding box center [860, 242] width 98 height 20
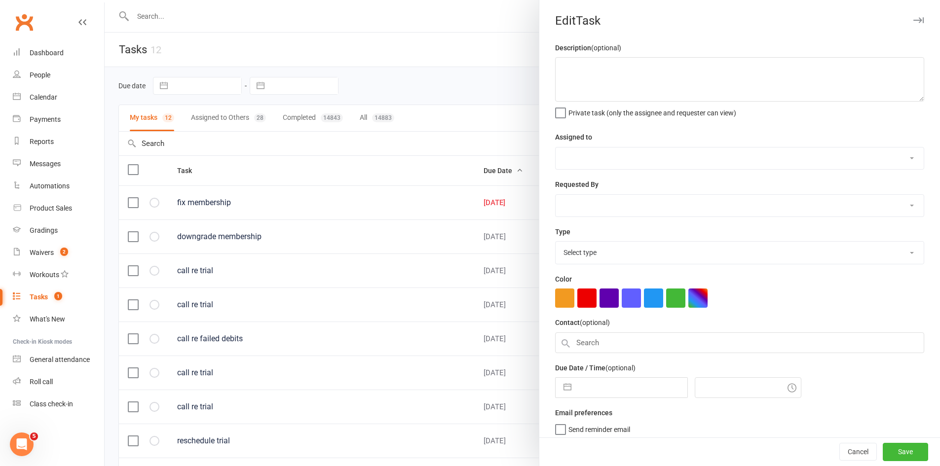
type textarea "fix membership"
select select "11984"
type input "17 Sep 2025"
type input "12:15pm"
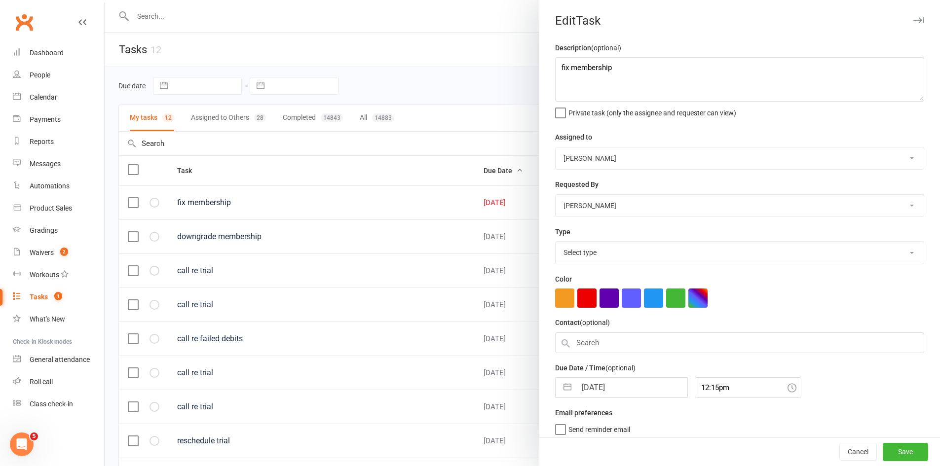
select select "6641"
click at [582, 381] on input "17 Sep 2025" at bounding box center [632, 385] width 111 height 20
select select "7"
select select "2025"
select select "8"
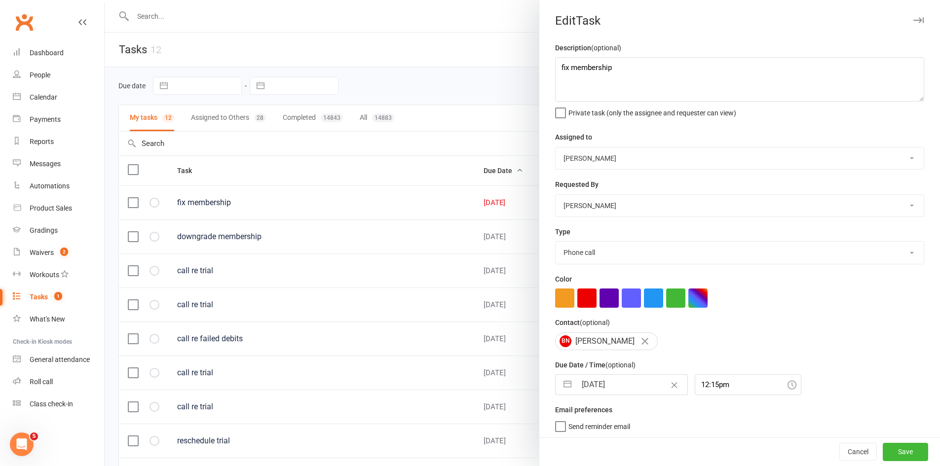
select select "2025"
select select "9"
select select "2025"
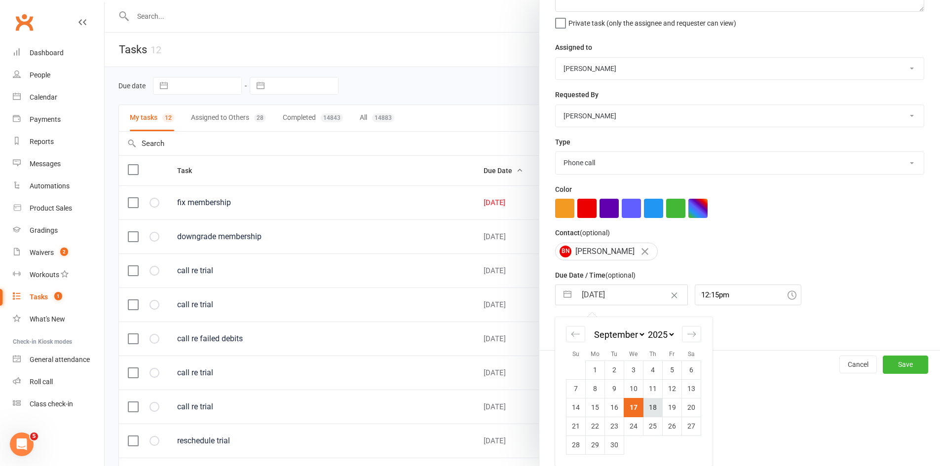
click at [652, 405] on td "18" at bounding box center [653, 407] width 19 height 19
type input "18 Sep 2025"
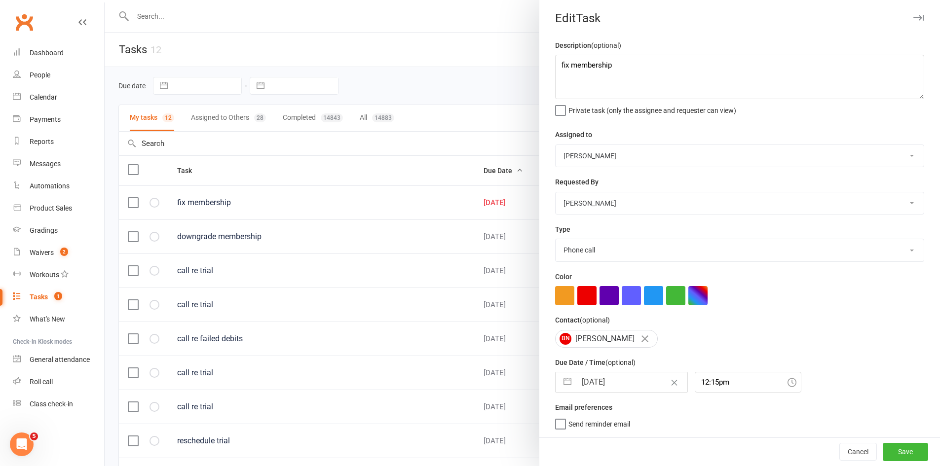
scroll to position [6, 0]
click at [896, 452] on button "Save" at bounding box center [905, 452] width 45 height 18
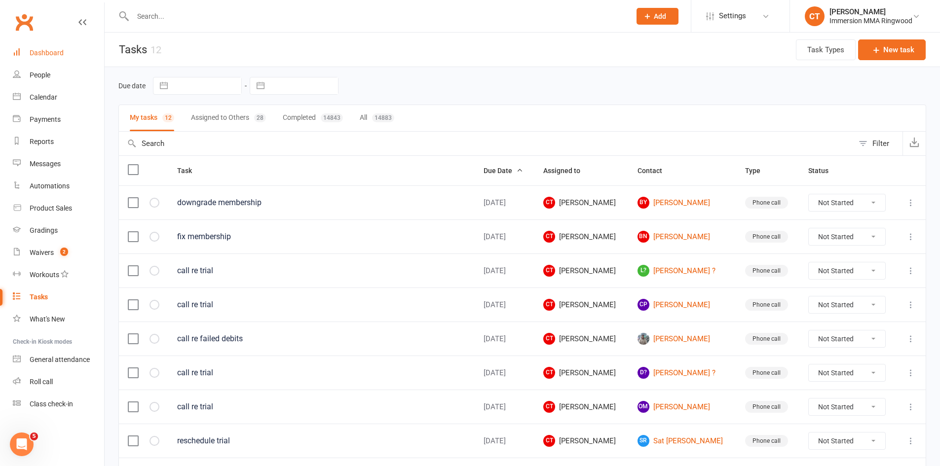
click at [33, 53] on div "Dashboard" at bounding box center [47, 53] width 34 height 8
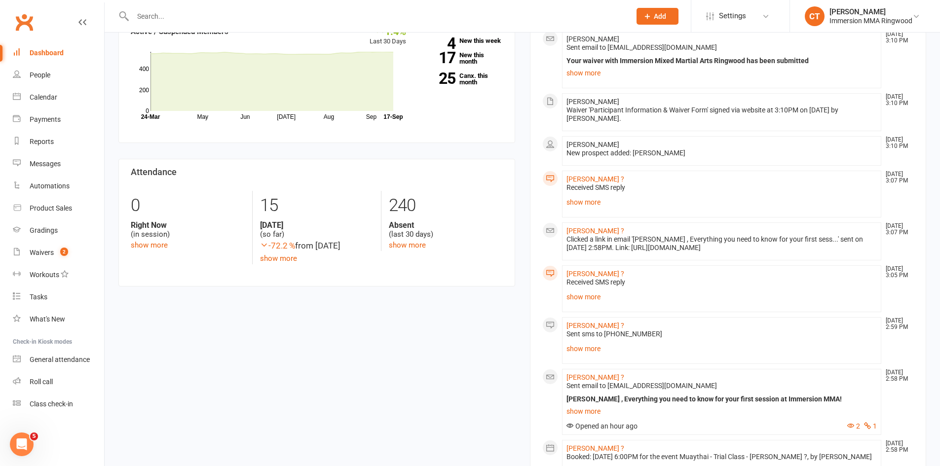
scroll to position [329, 0]
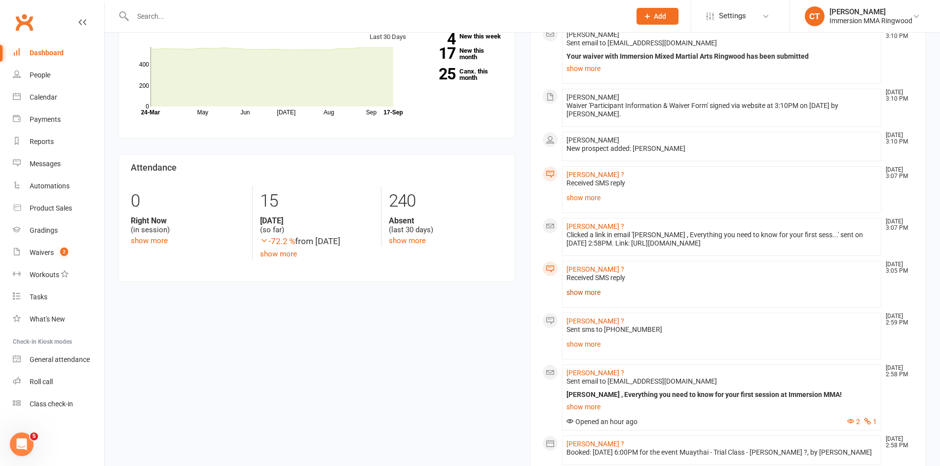
click at [584, 298] on link "show more" at bounding box center [722, 293] width 311 height 14
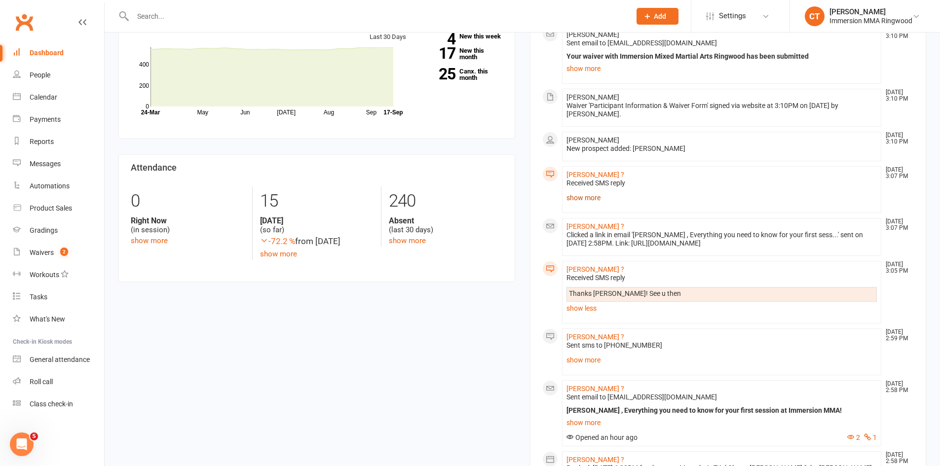
click at [580, 193] on link "show more" at bounding box center [722, 198] width 311 height 14
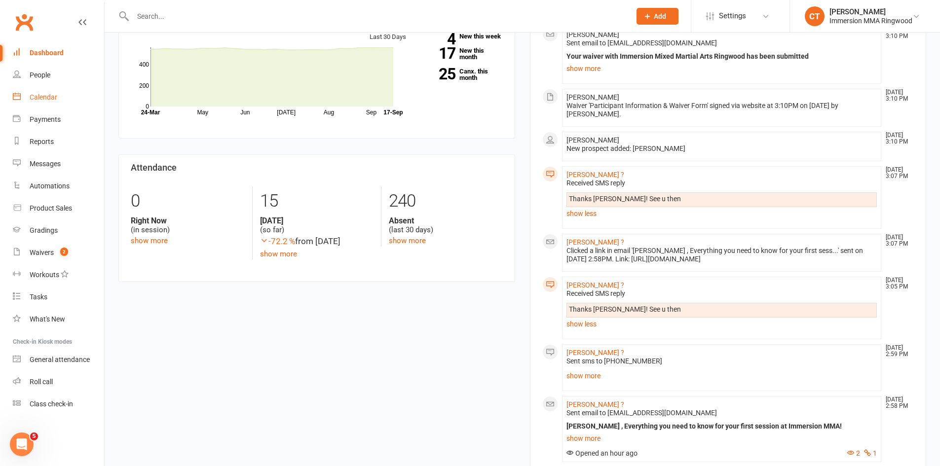
click at [43, 105] on link "Calendar" at bounding box center [58, 97] width 91 height 22
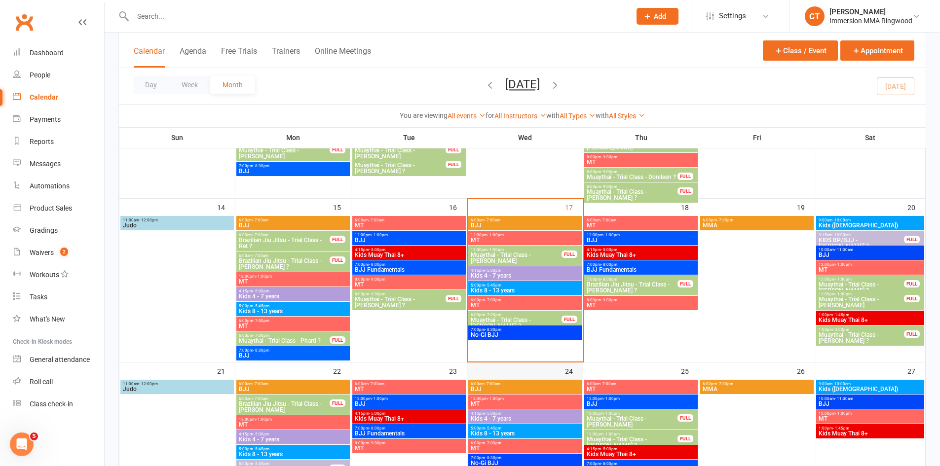
scroll to position [329, 0]
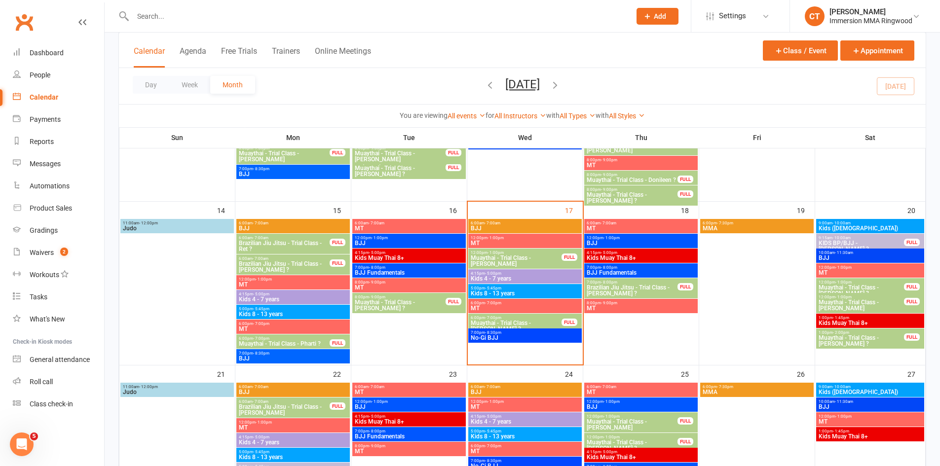
click at [506, 259] on span "Muaythai - Trial Class - Mohammed Ashail" at bounding box center [516, 261] width 92 height 12
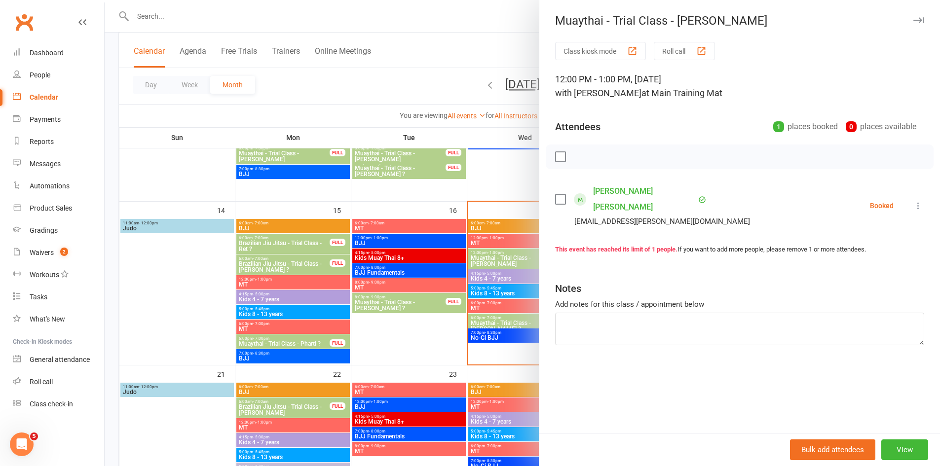
click at [443, 31] on div at bounding box center [523, 233] width 836 height 466
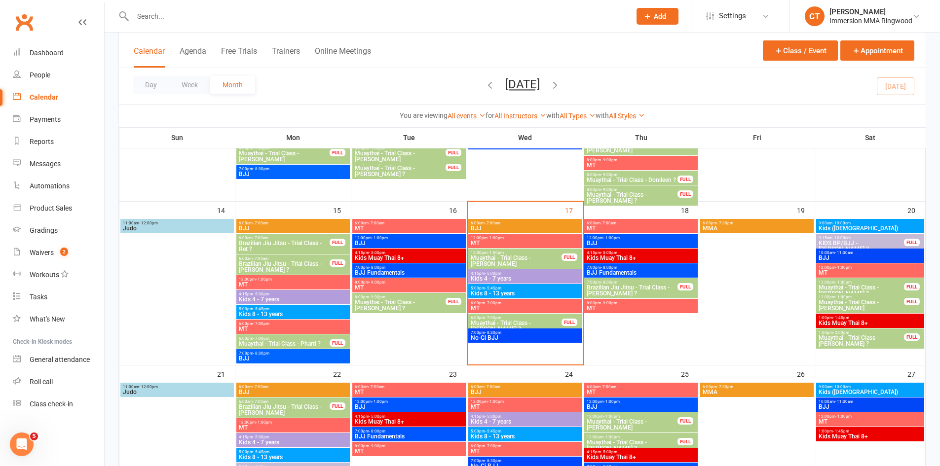
click at [536, 319] on span "6:00pm - 7:00pm" at bounding box center [516, 318] width 92 height 4
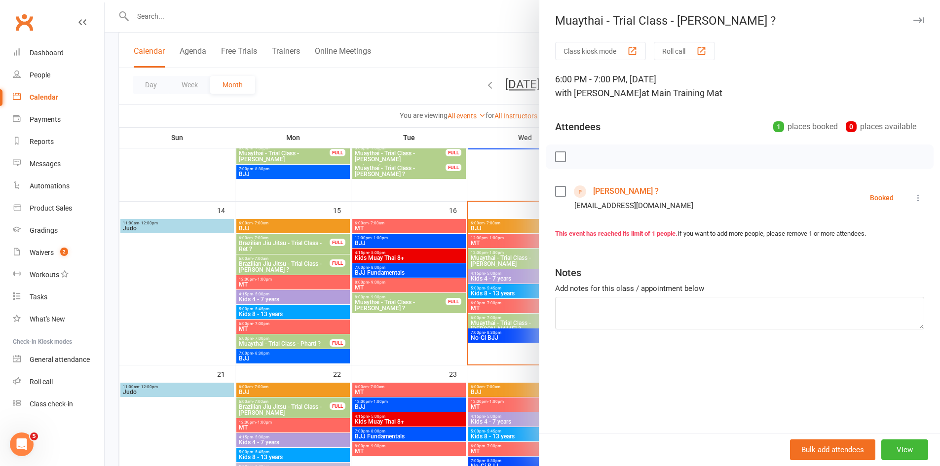
click at [444, 17] on div at bounding box center [523, 233] width 836 height 466
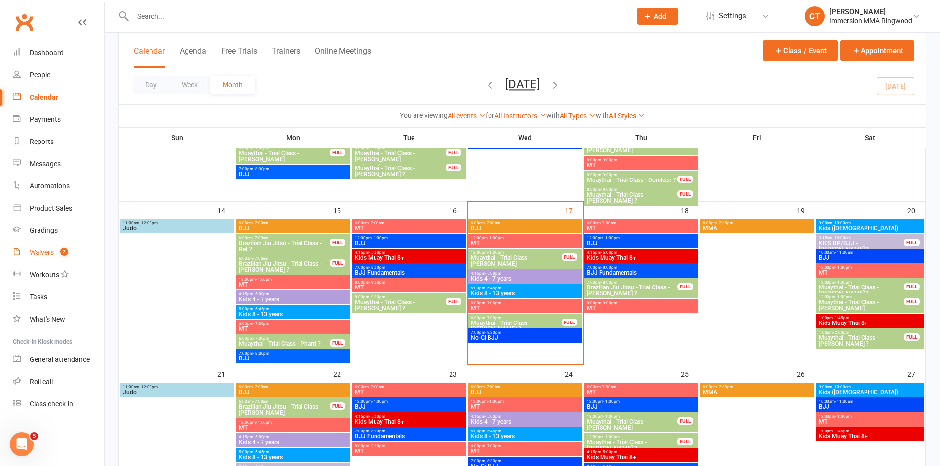
click at [48, 250] on div "Waivers" at bounding box center [42, 253] width 24 height 8
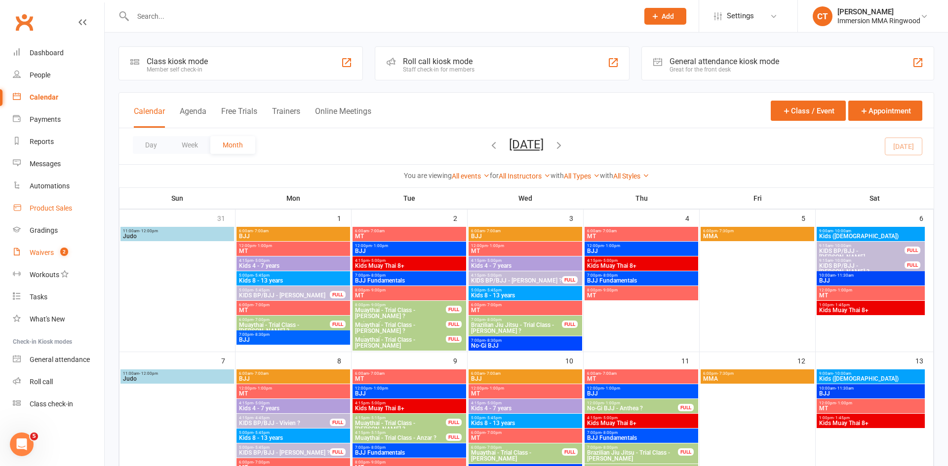
select select "25"
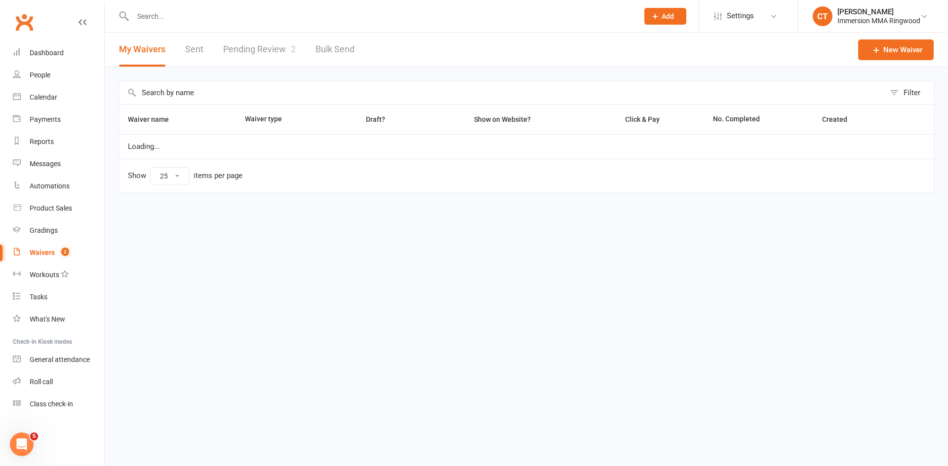
click at [260, 49] on link "Pending Review 2" at bounding box center [259, 50] width 73 height 34
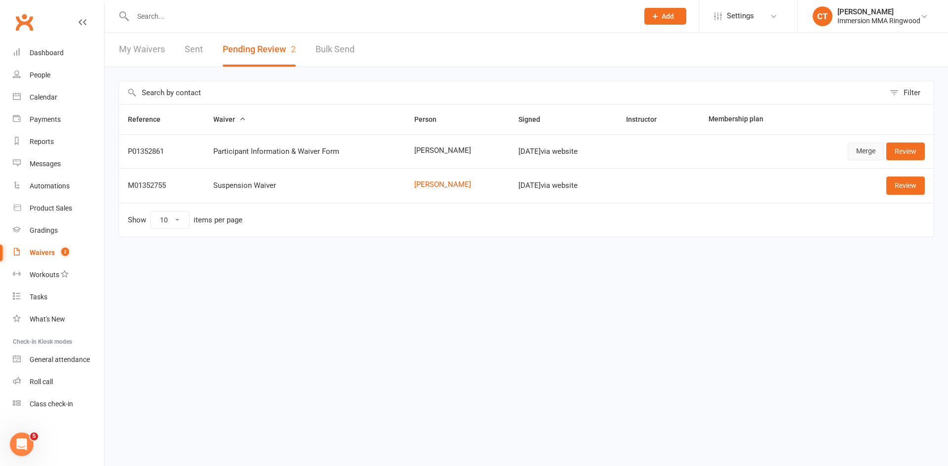
click at [856, 152] on link "Merge" at bounding box center [866, 152] width 36 height 18
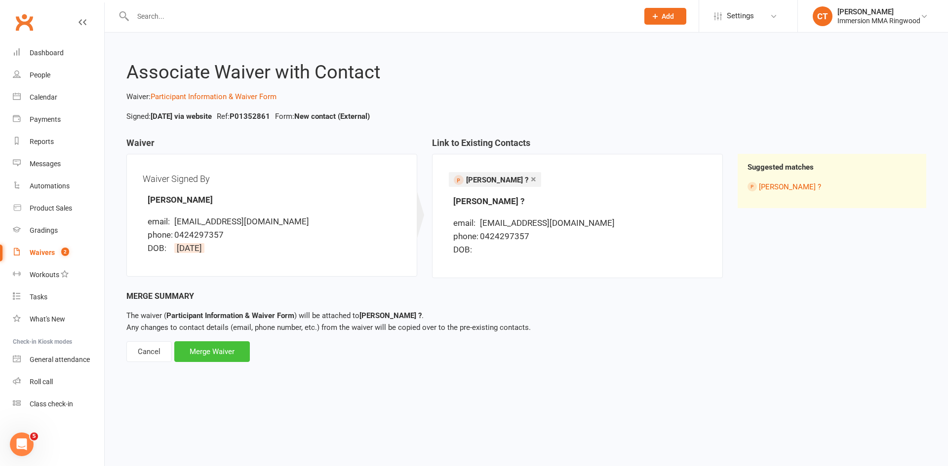
click at [226, 356] on div "Merge Waiver" at bounding box center [212, 352] width 76 height 21
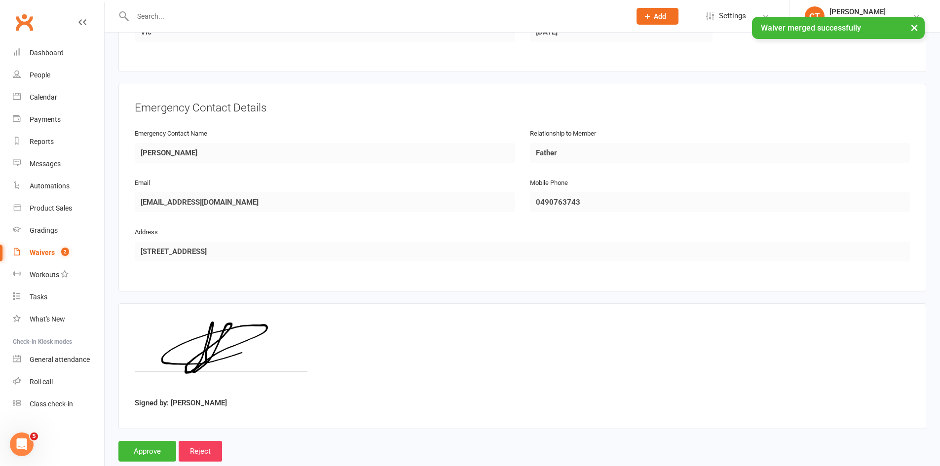
scroll to position [425, 0]
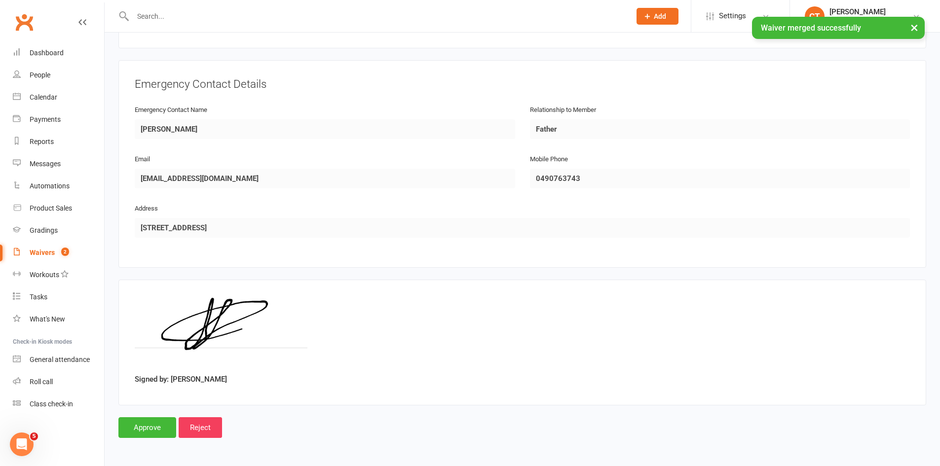
click at [155, 416] on main "Immersion Mixed Martial Arts Ringwood 74794221919 p: 98796052 ringwood@immersio…" at bounding box center [522, 45] width 808 height 786
click at [157, 429] on input "Approve" at bounding box center [147, 428] width 58 height 21
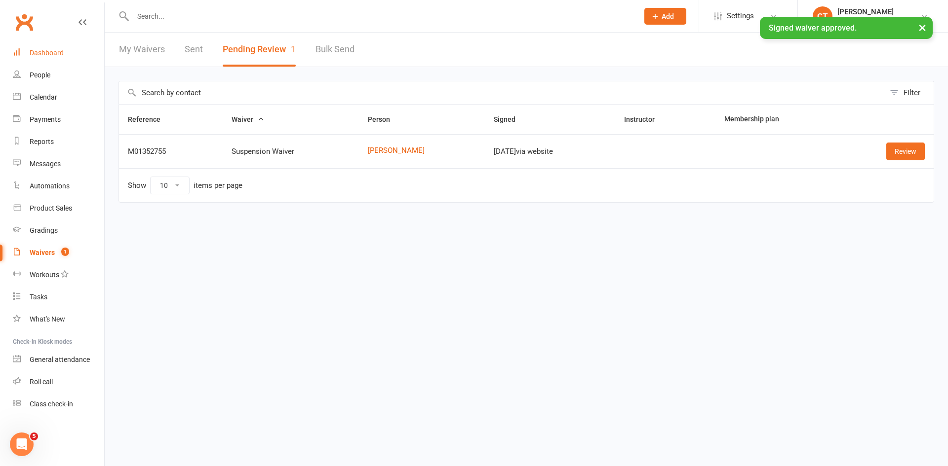
click at [38, 49] on div "Dashboard" at bounding box center [47, 53] width 34 height 8
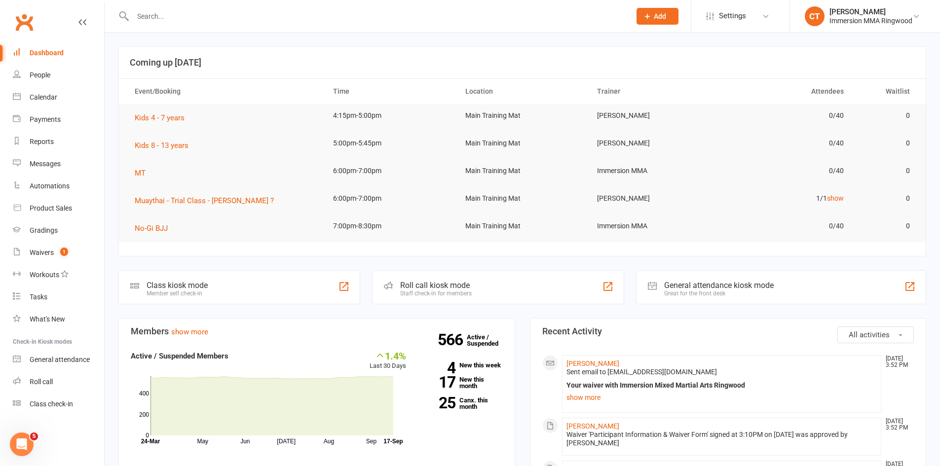
click at [184, 16] on input "text" at bounding box center [377, 16] width 494 height 14
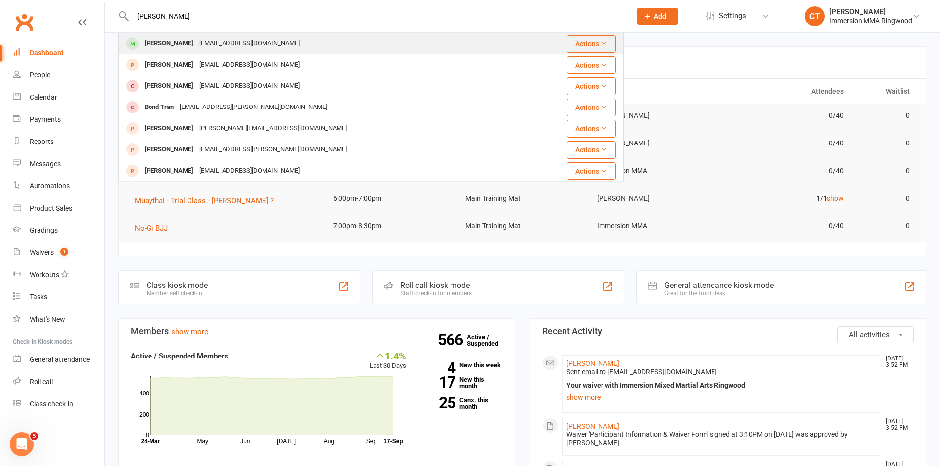
type input "truman"
click at [164, 51] on div "[PERSON_NAME]" at bounding box center [169, 44] width 55 height 14
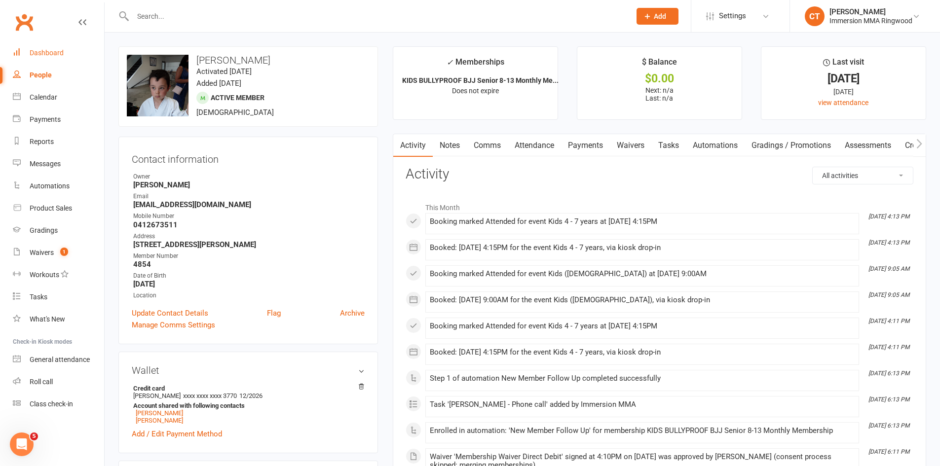
click at [52, 52] on div "Dashboard" at bounding box center [47, 53] width 34 height 8
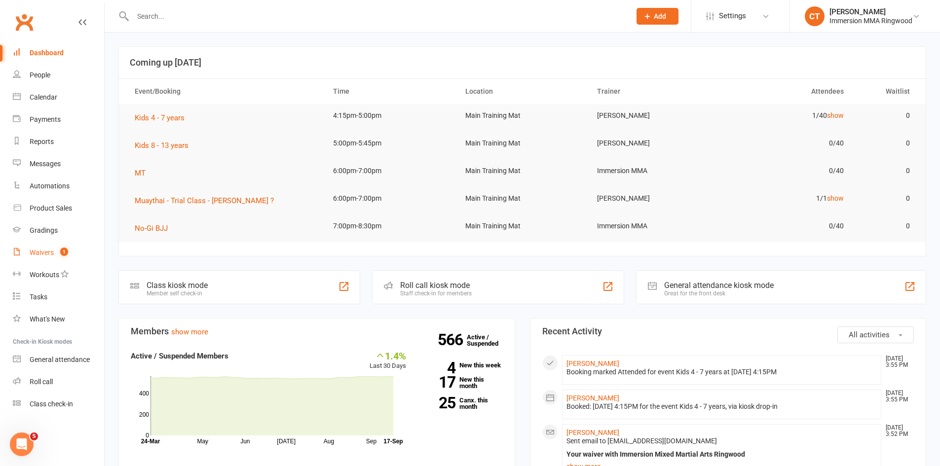
click at [31, 251] on div "Waivers" at bounding box center [42, 253] width 24 height 8
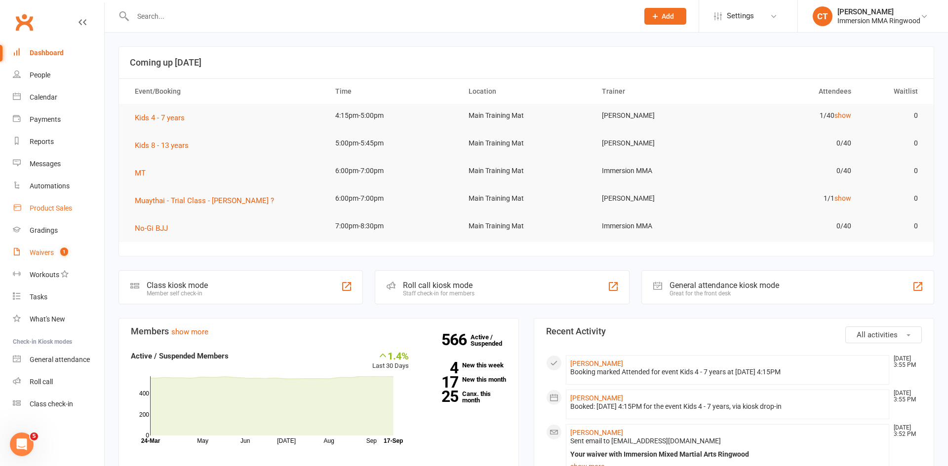
select select "25"
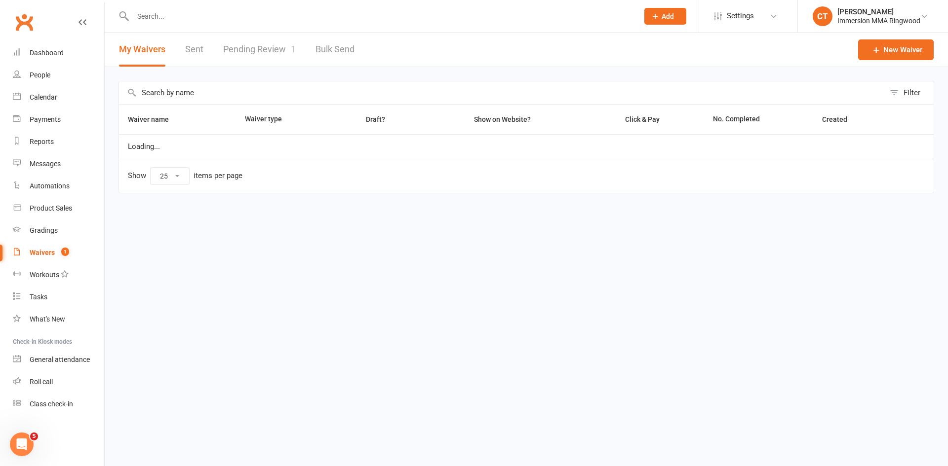
click at [237, 40] on link "Pending Review 1" at bounding box center [259, 50] width 73 height 34
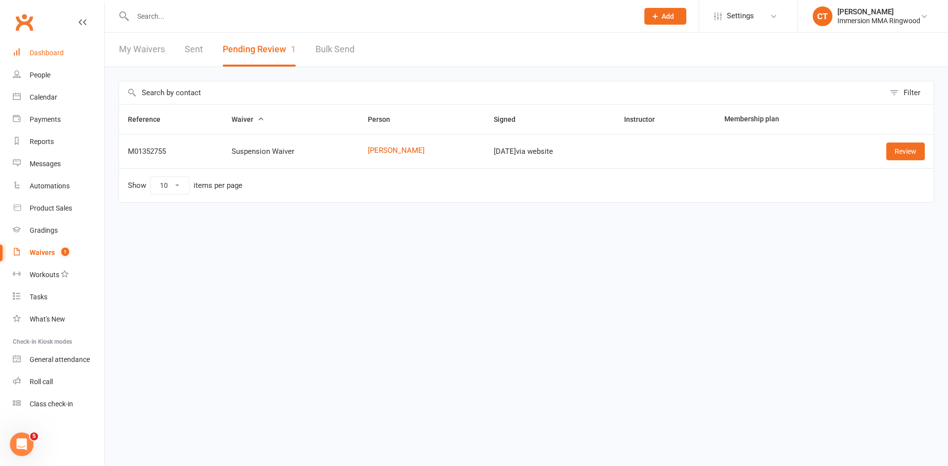
click at [36, 58] on link "Dashboard" at bounding box center [58, 53] width 91 height 22
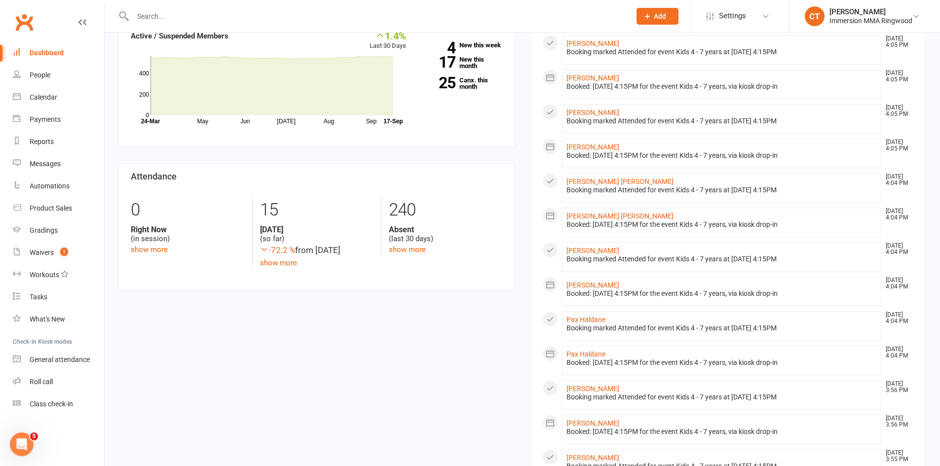
scroll to position [329, 0]
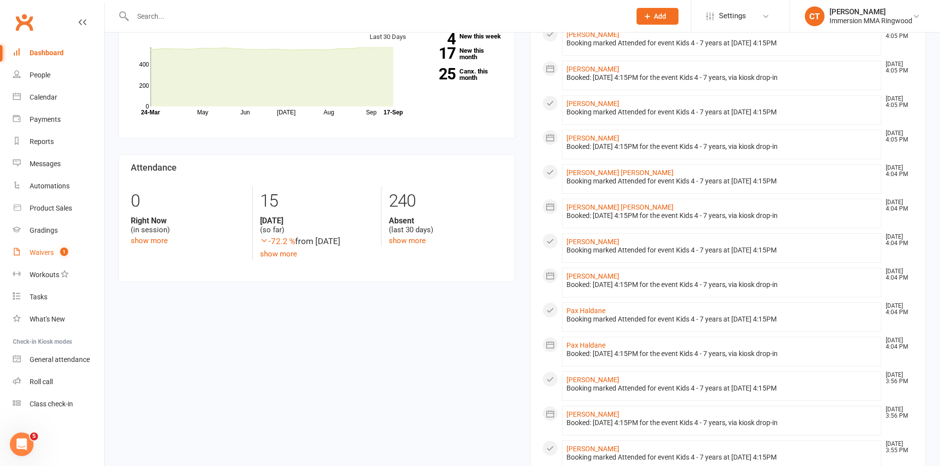
click at [49, 254] on div "Waivers" at bounding box center [42, 253] width 24 height 8
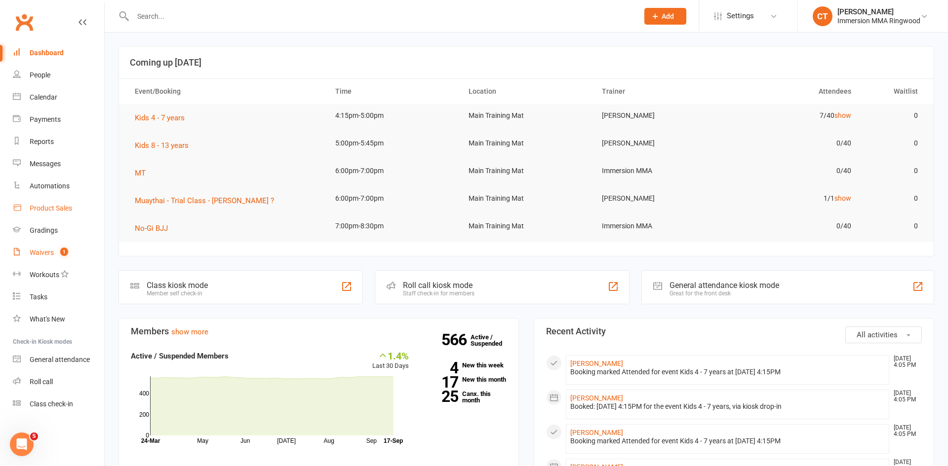
select select "25"
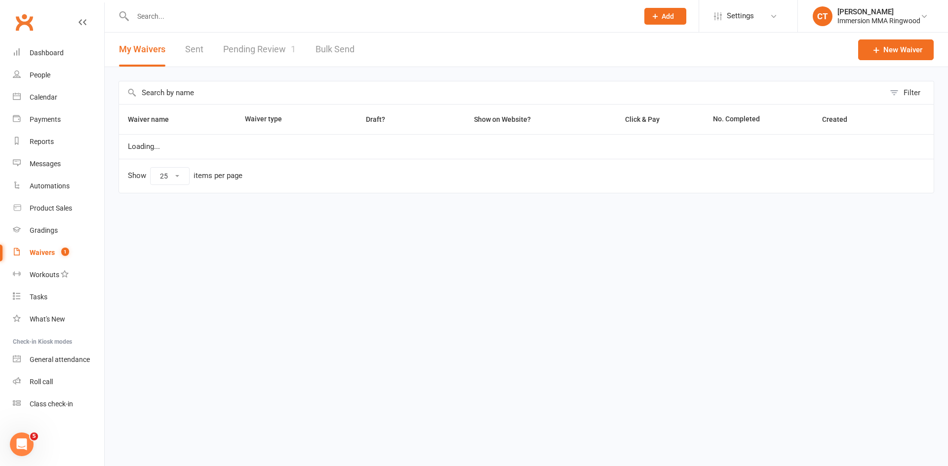
click at [255, 41] on link "Pending Review 1" at bounding box center [259, 50] width 73 height 34
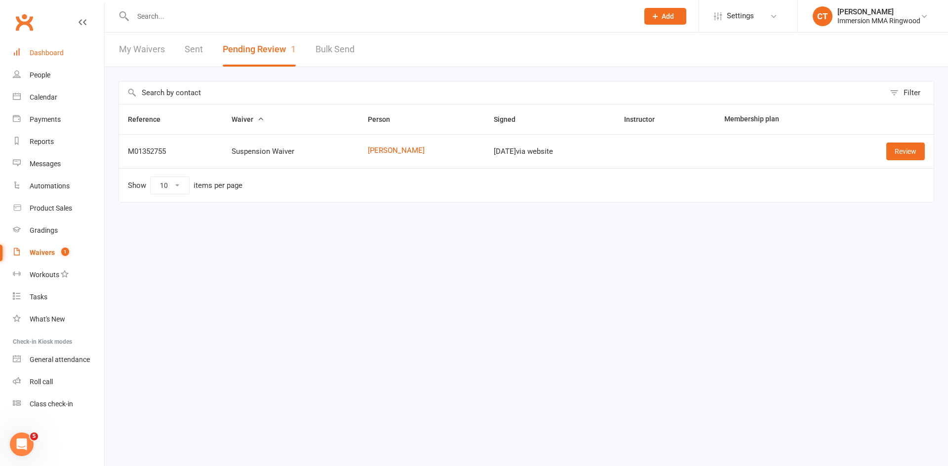
click at [36, 51] on div "Dashboard" at bounding box center [47, 53] width 34 height 8
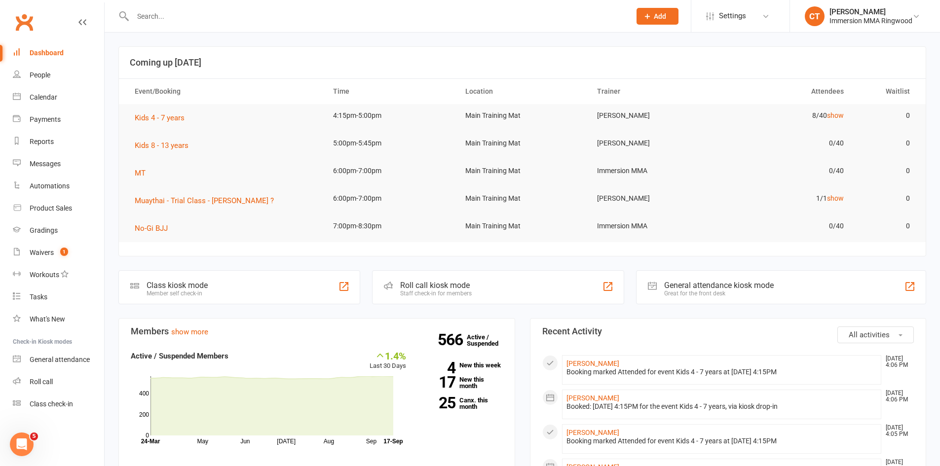
click at [520, 375] on div "Members show more 1.4% Last 30 Days Active / Suspended Members May Jun Jul Aug …" at bounding box center [317, 472] width 412 height 309
click at [44, 97] on div "Calendar" at bounding box center [44, 97] width 28 height 8
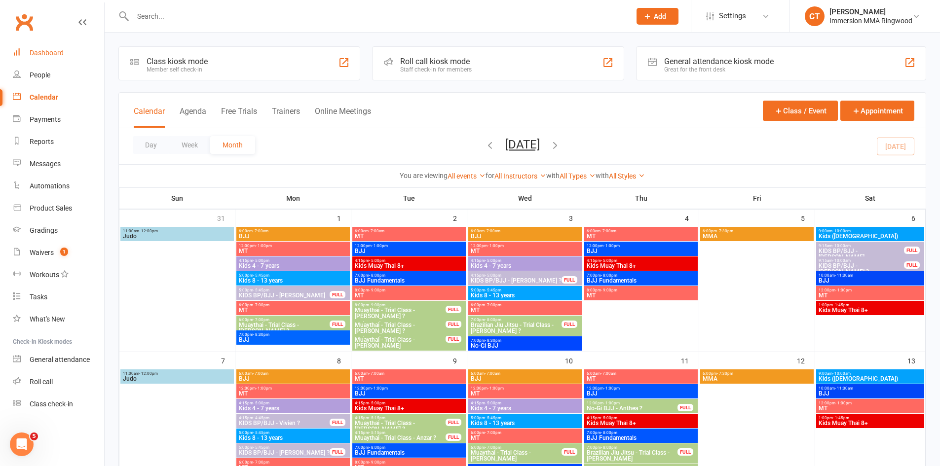
click at [76, 50] on link "Dashboard" at bounding box center [58, 53] width 91 height 22
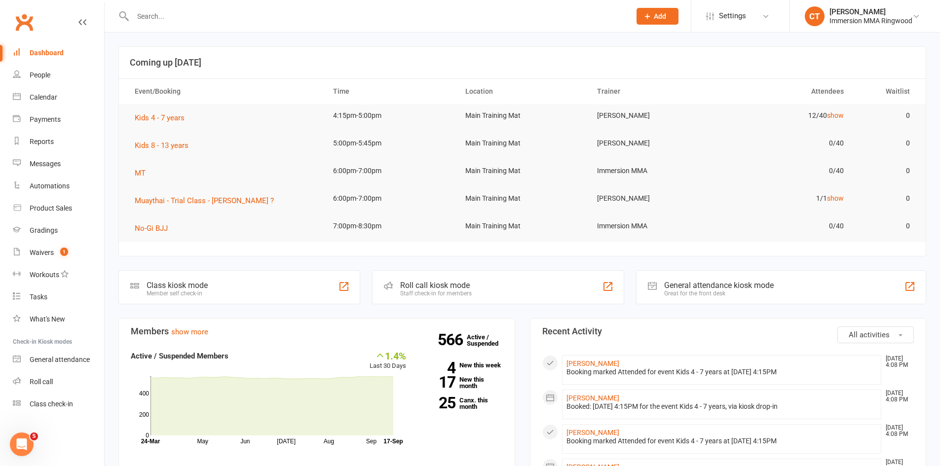
click at [58, 56] on div "Dashboard" at bounding box center [47, 53] width 34 height 8
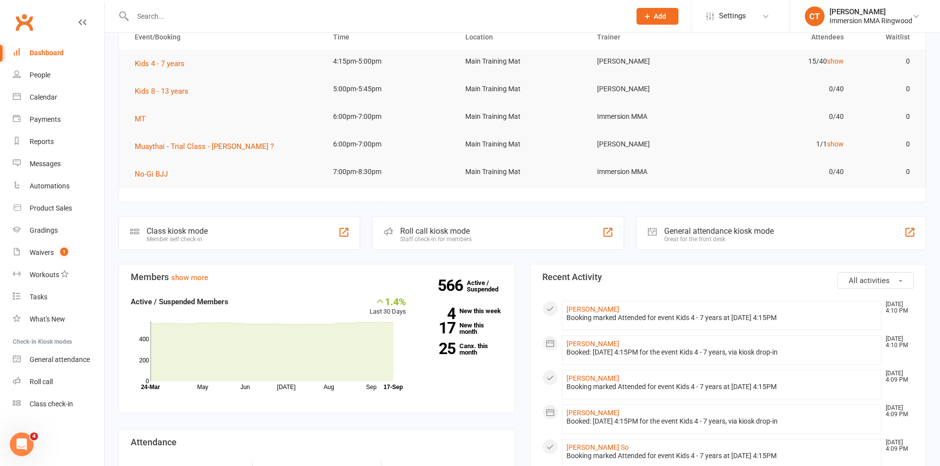
scroll to position [53, 0]
